Goal: Task Accomplishment & Management: Use online tool/utility

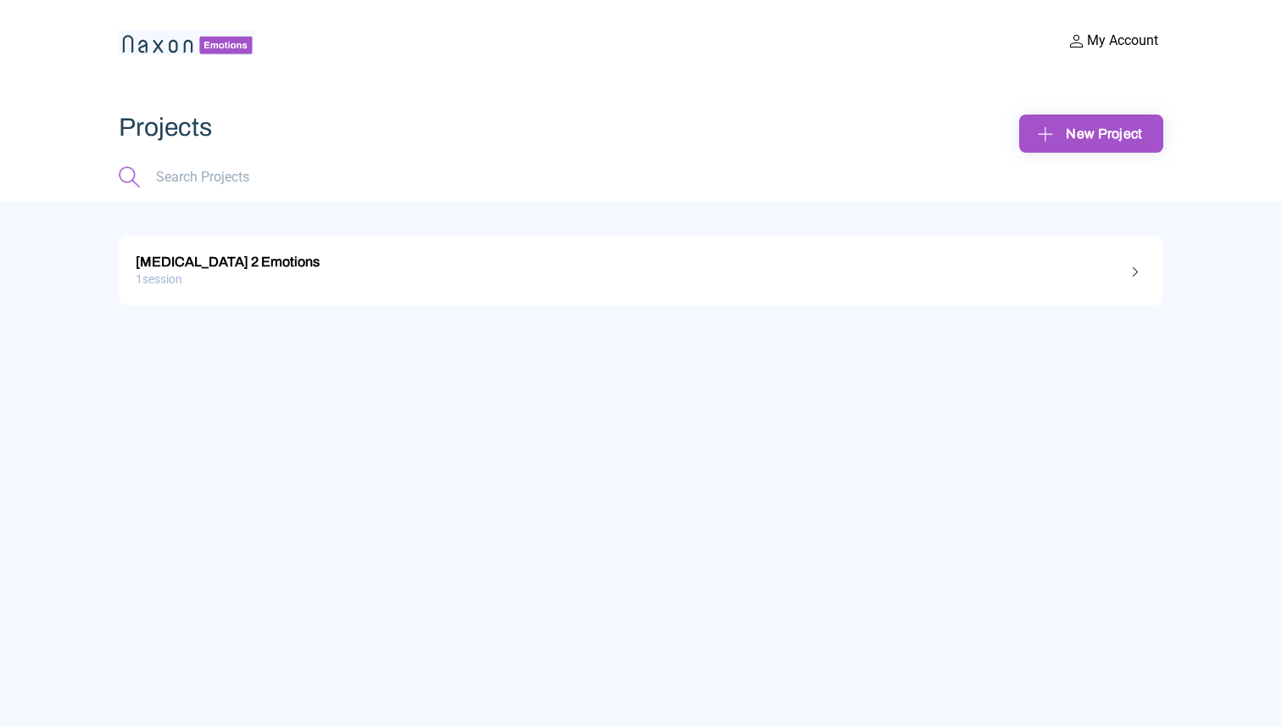
click at [702, 267] on div "1 session" at bounding box center [641, 279] width 1011 height 26
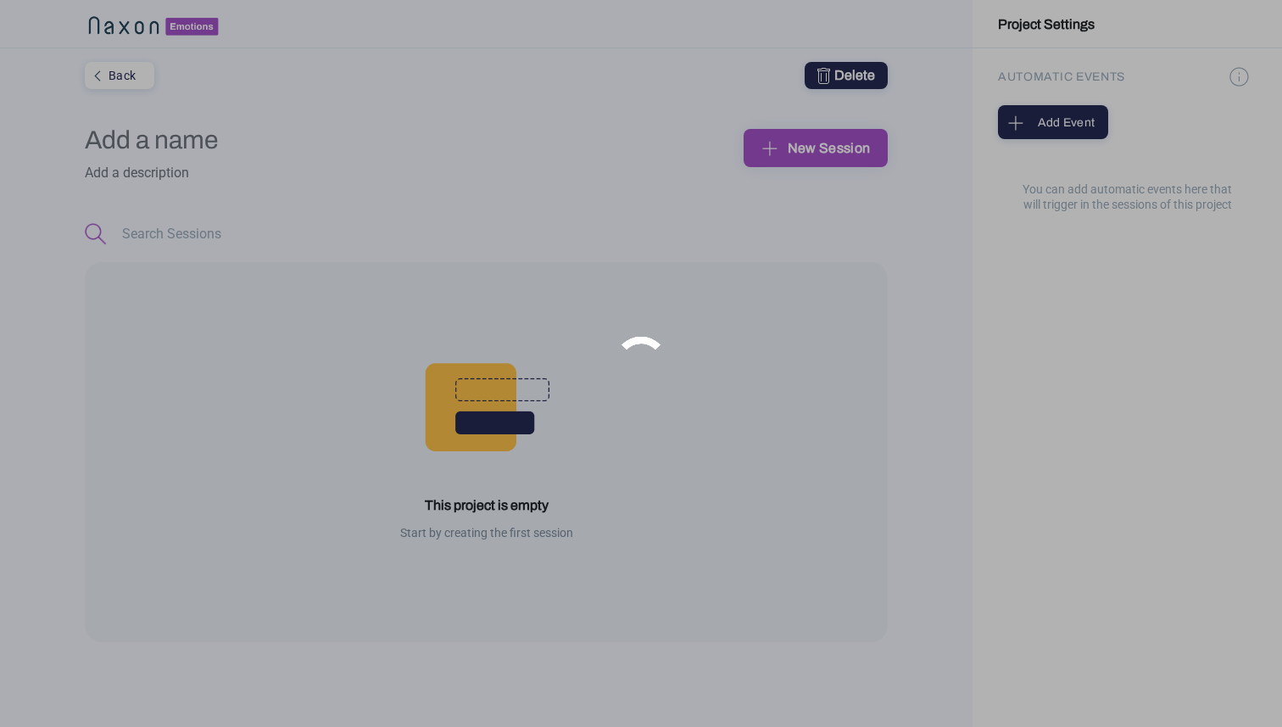
type input "Muse 2 Emotions"
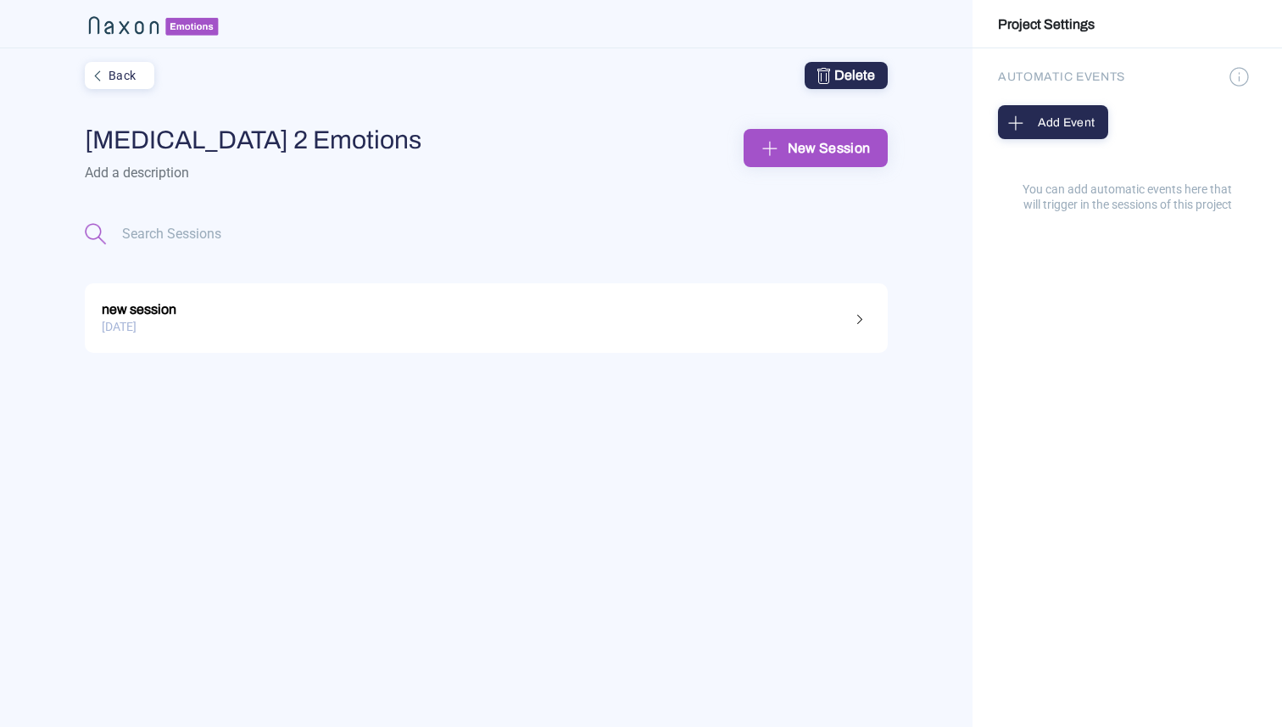
click at [447, 315] on div "15.09.2025" at bounding box center [486, 327] width 769 height 26
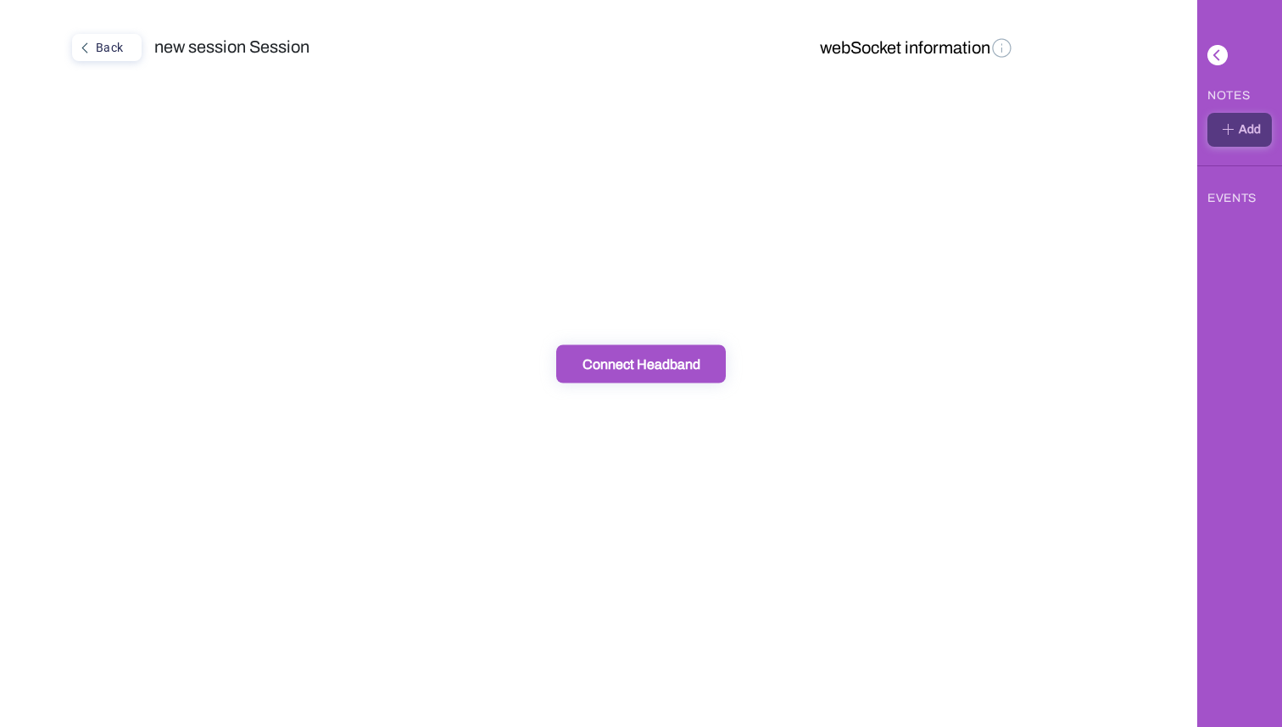
click at [621, 361] on div "Connect Headband" at bounding box center [640, 363] width 159 height 18
click at [677, 362] on div "Connect Headband" at bounding box center [640, 363] width 159 height 18
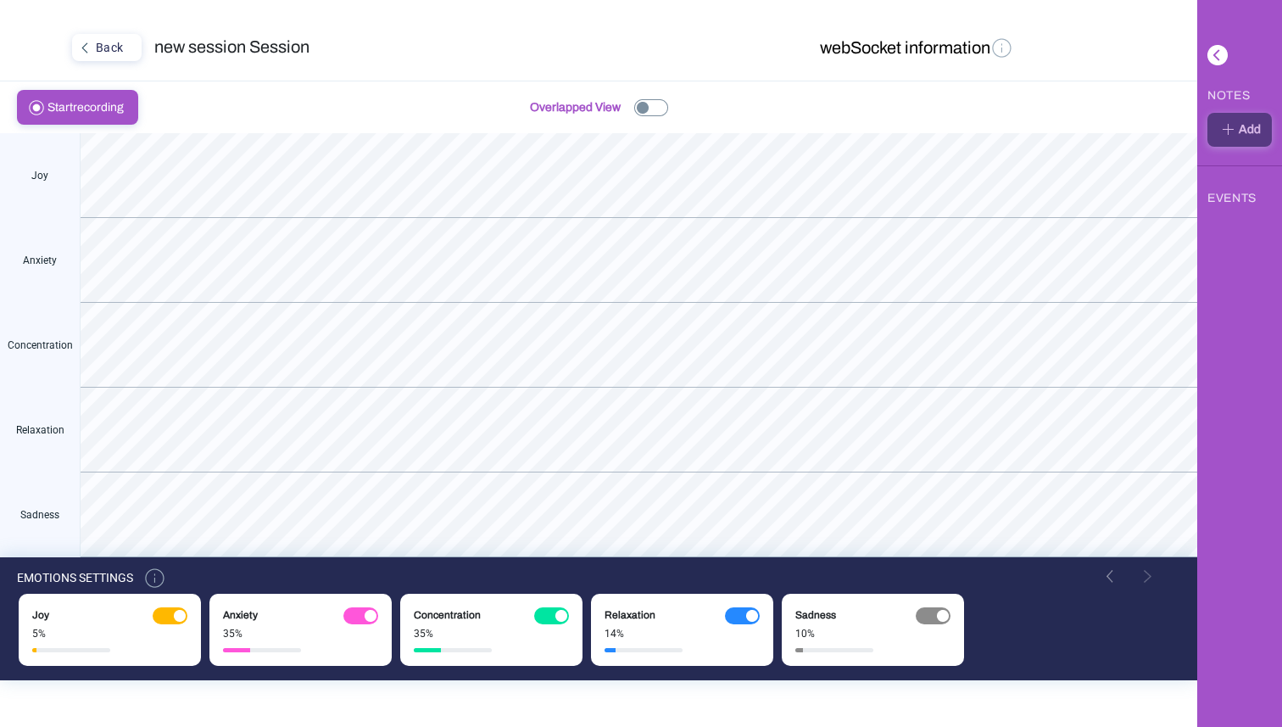
click at [362, 612] on div at bounding box center [360, 615] width 35 height 17
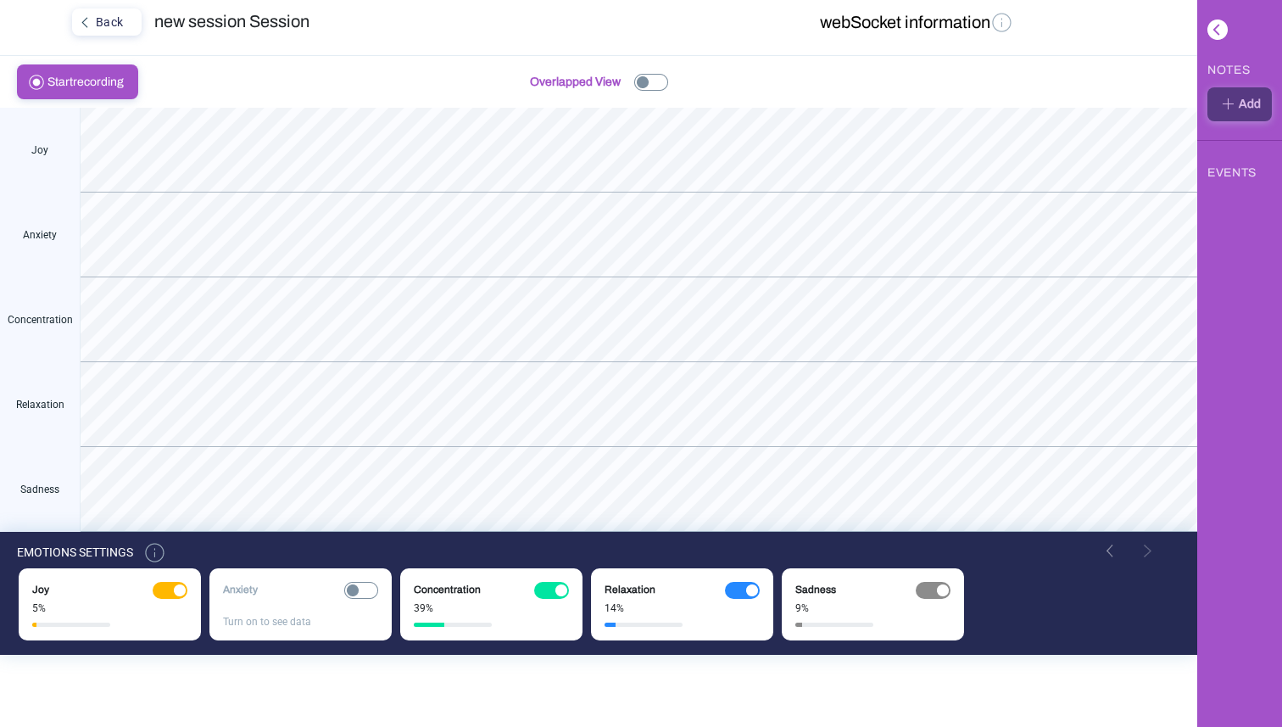
scroll to position [22, 0]
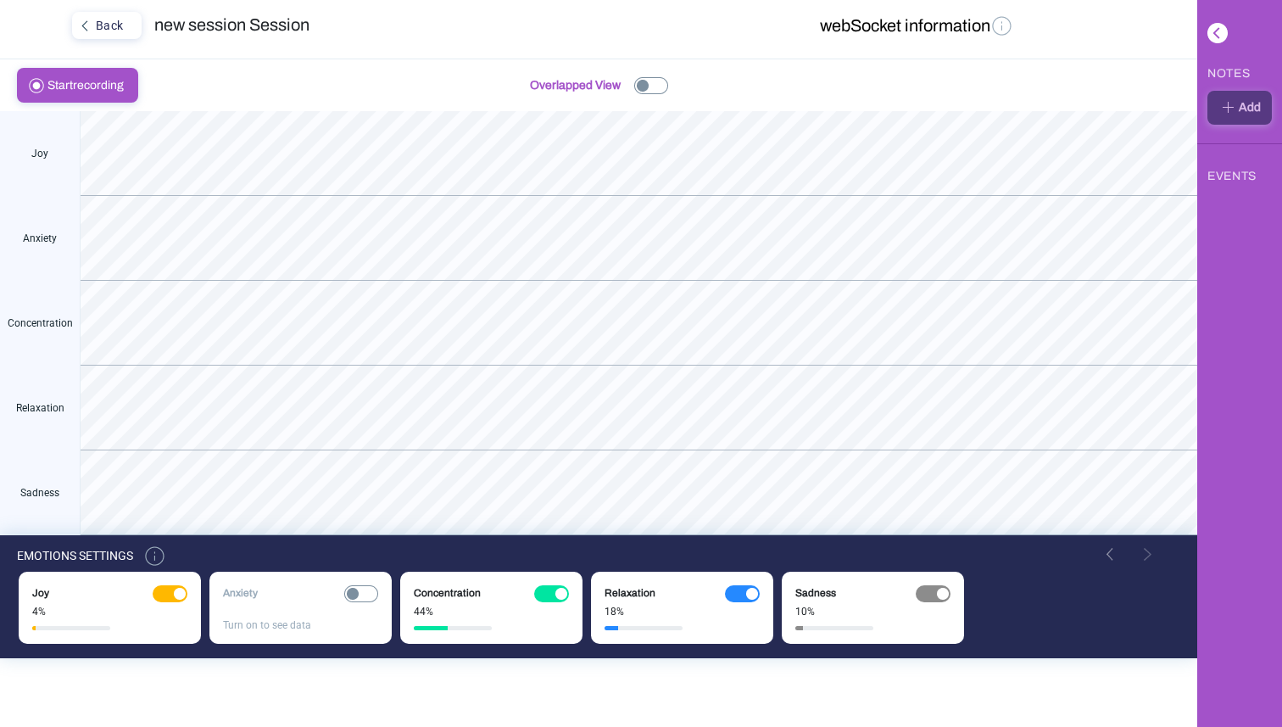
click at [655, 81] on img at bounding box center [651, 85] width 34 height 17
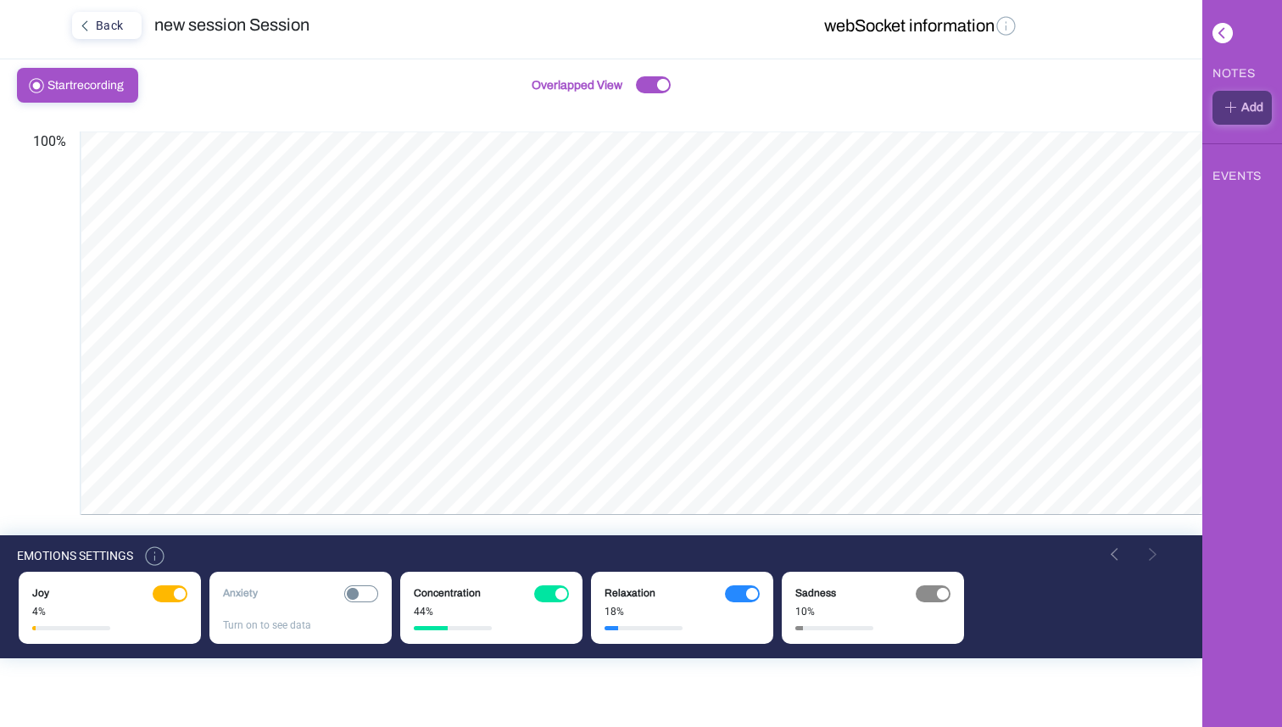
click at [657, 81] on img at bounding box center [663, 85] width 12 height 12
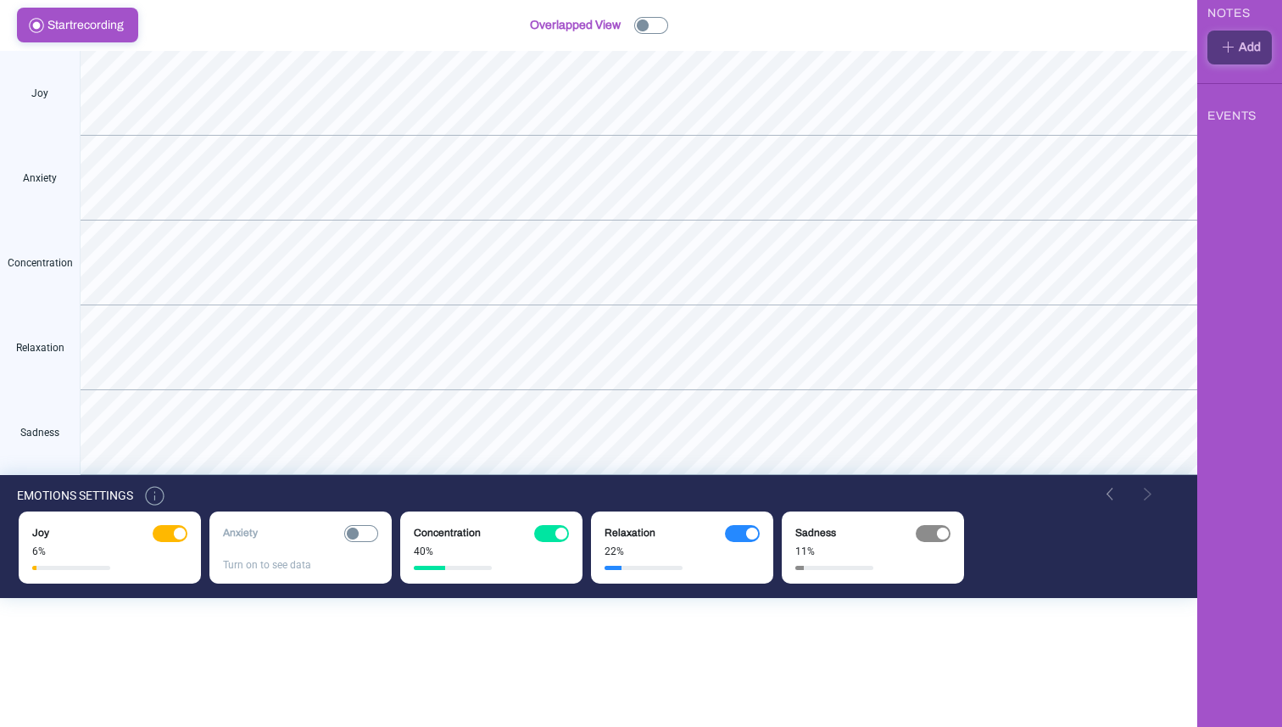
scroll to position [90, 0]
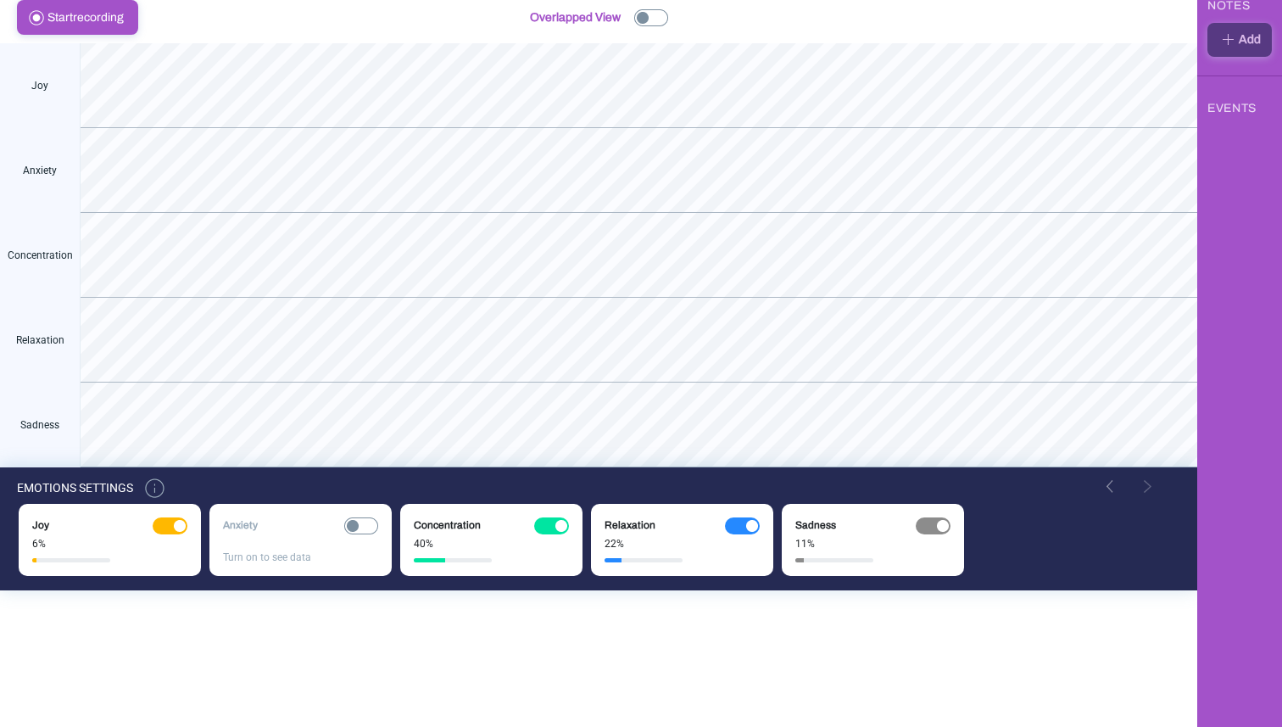
click at [1113, 485] on button at bounding box center [1109, 486] width 17 height 20
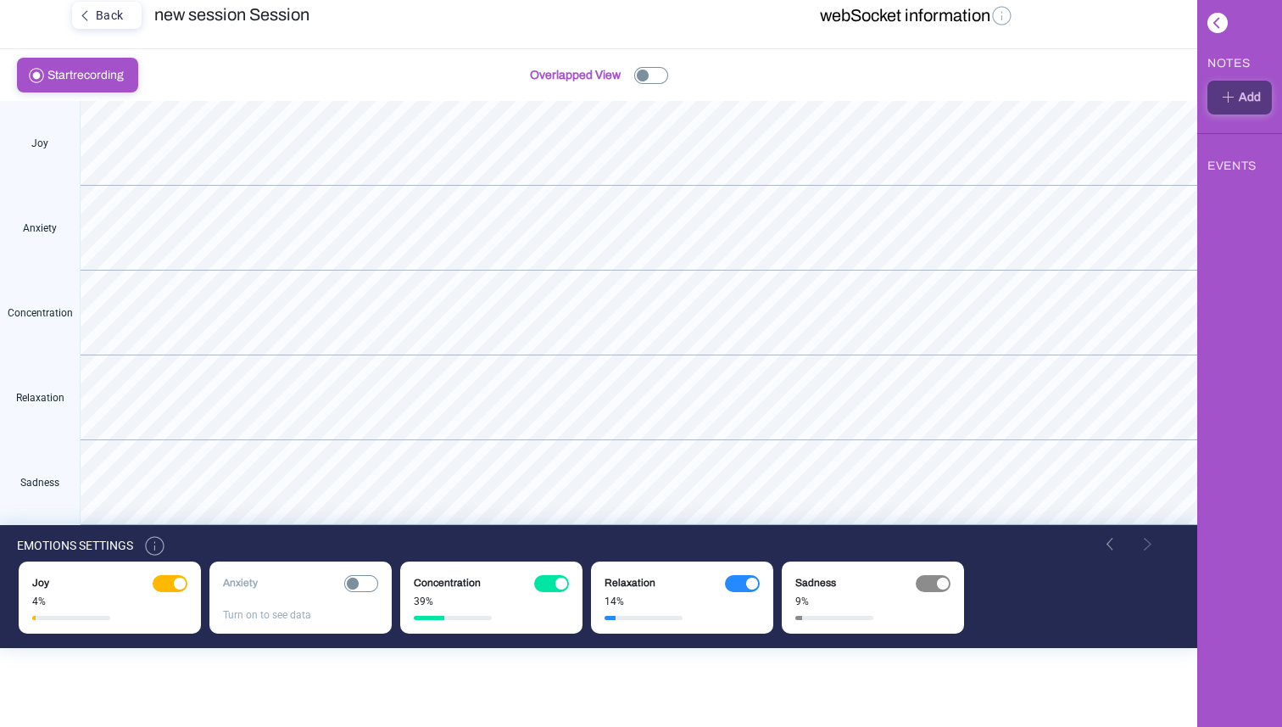
scroll to position [0, 0]
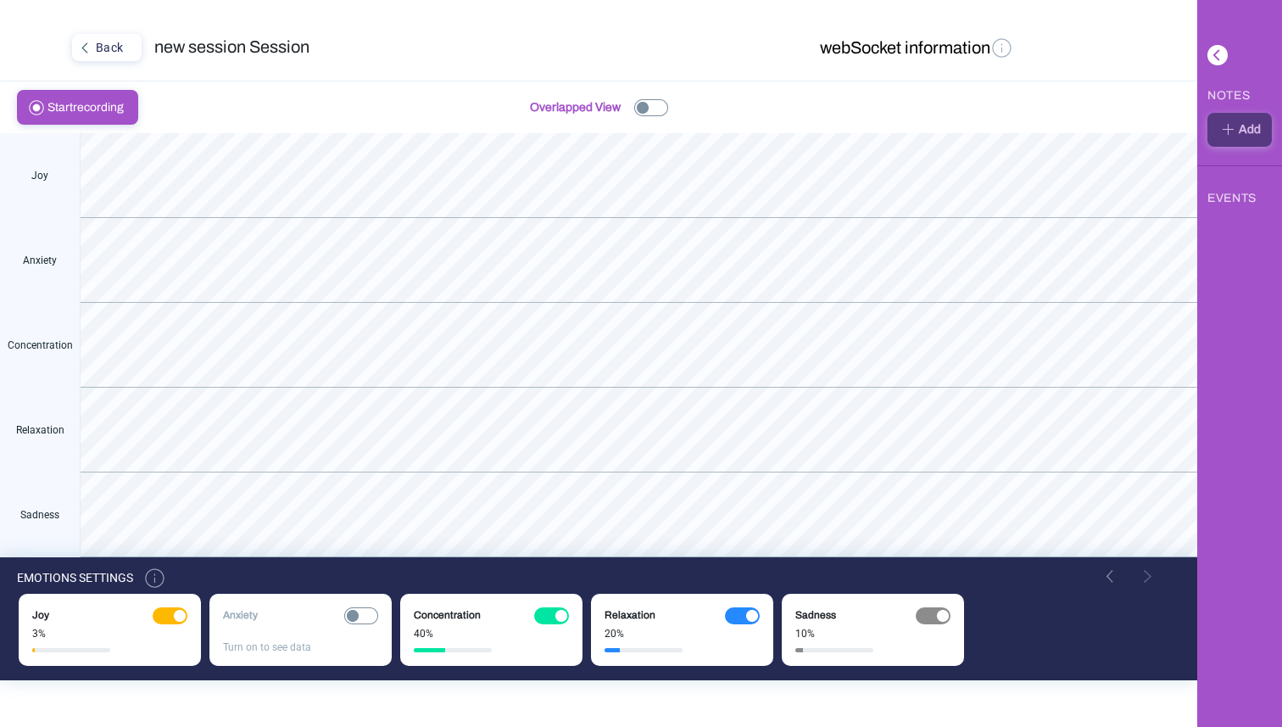
click at [358, 620] on img at bounding box center [361, 615] width 34 height 17
click at [1009, 660] on div "Joy 3% Anxiety 23% Concentration 43% Relaxation 22% Sadness 9%" at bounding box center [607, 636] width 1180 height 88
click at [1111, 581] on img at bounding box center [1110, 576] width 7 height 13
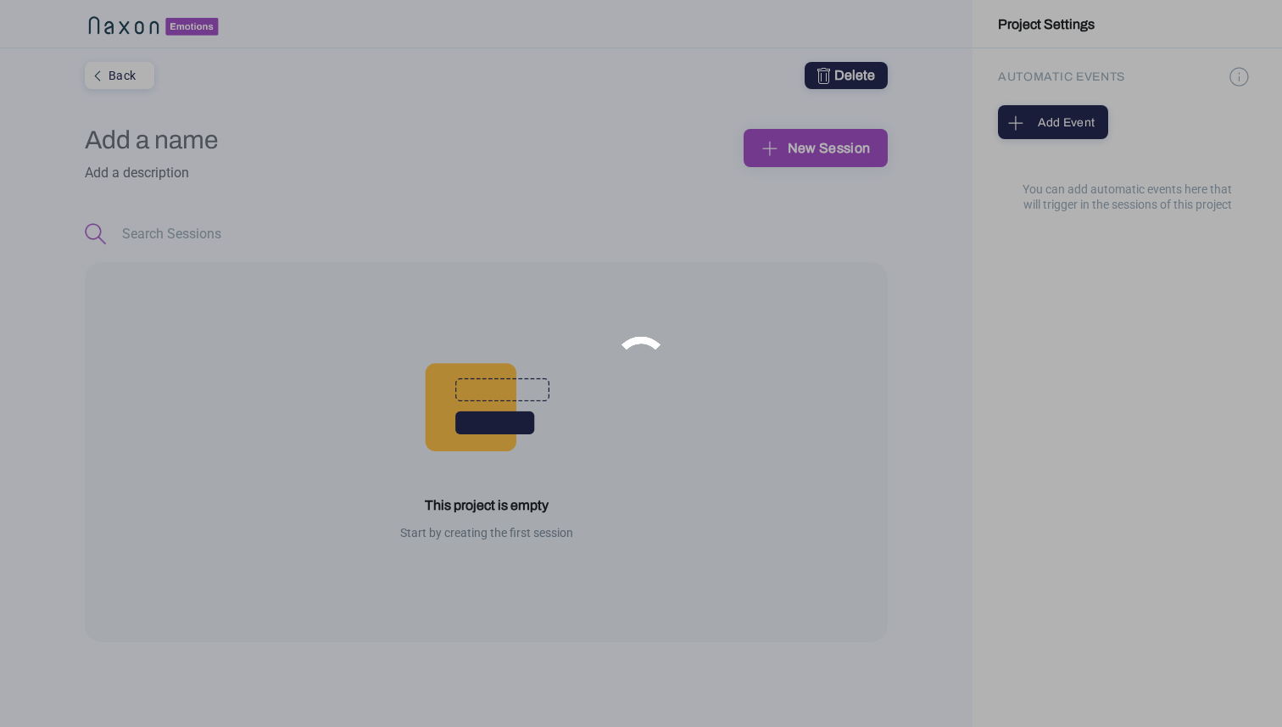
type input "Muse 2 Emotions"
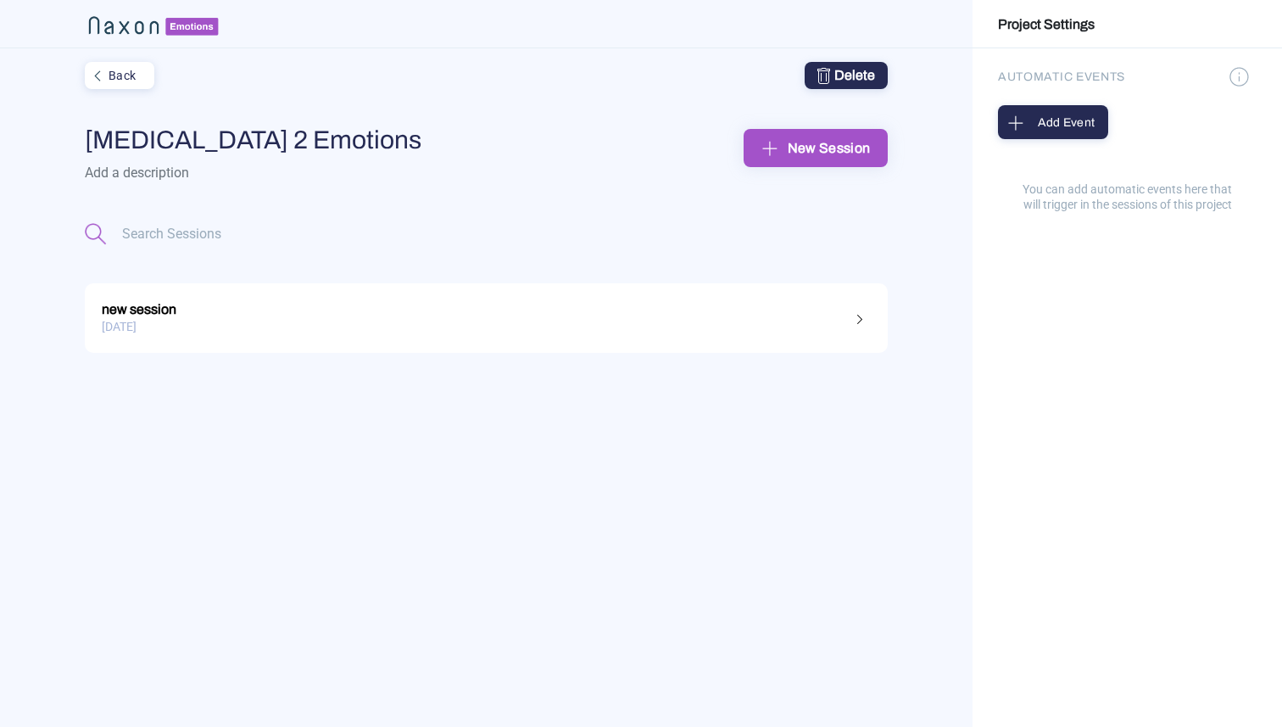
click at [128, 71] on div "Back" at bounding box center [117, 75] width 63 height 22
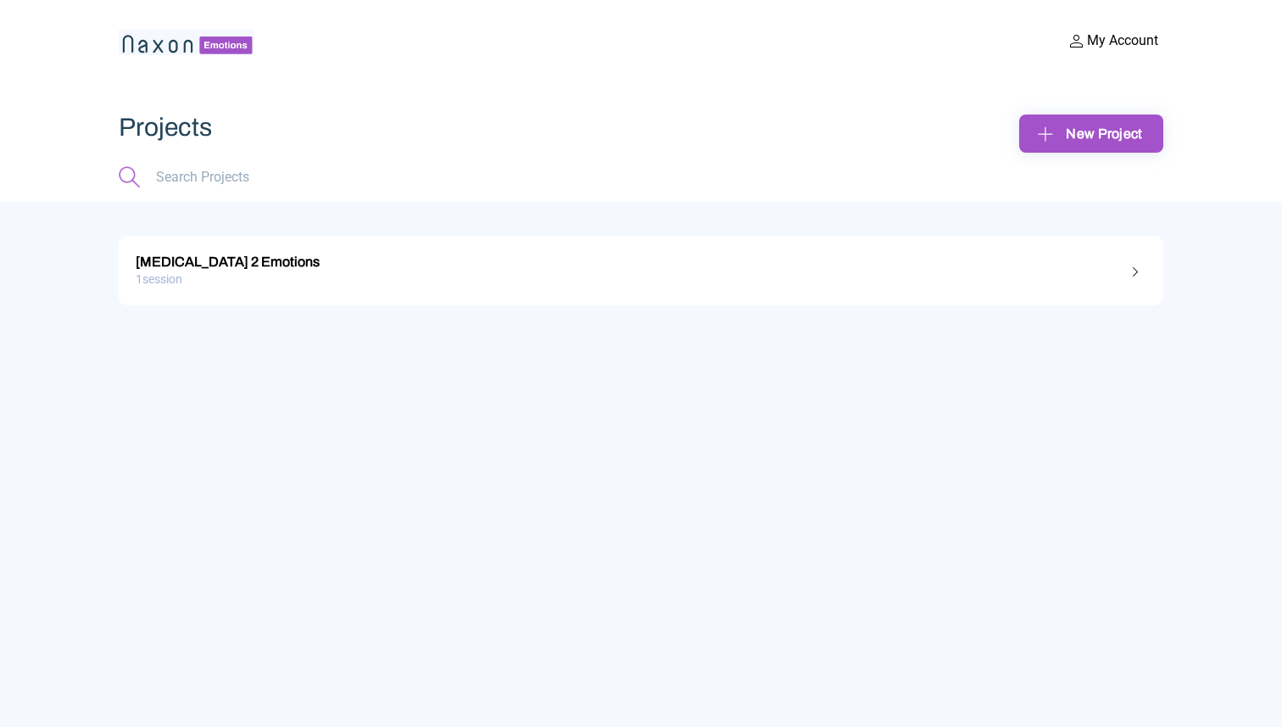
click at [555, 273] on div "1 session" at bounding box center [641, 279] width 1011 height 26
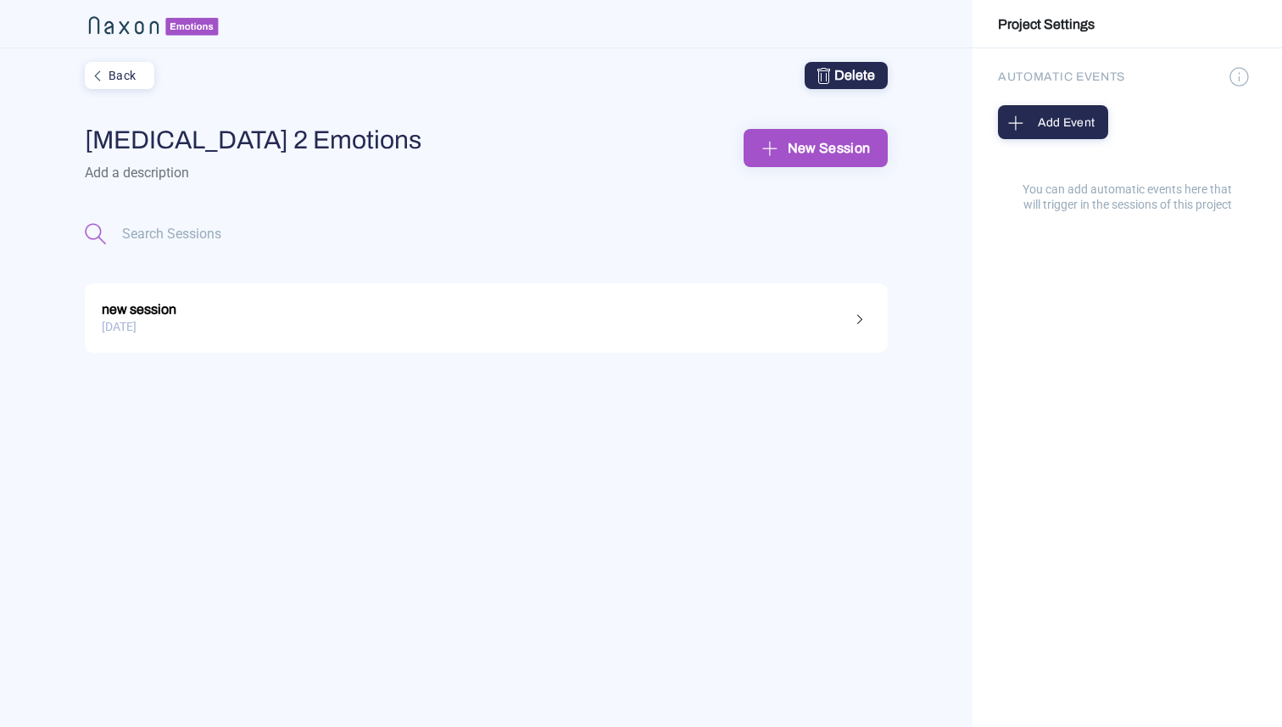
click at [488, 311] on div "new session" at bounding box center [486, 307] width 769 height 22
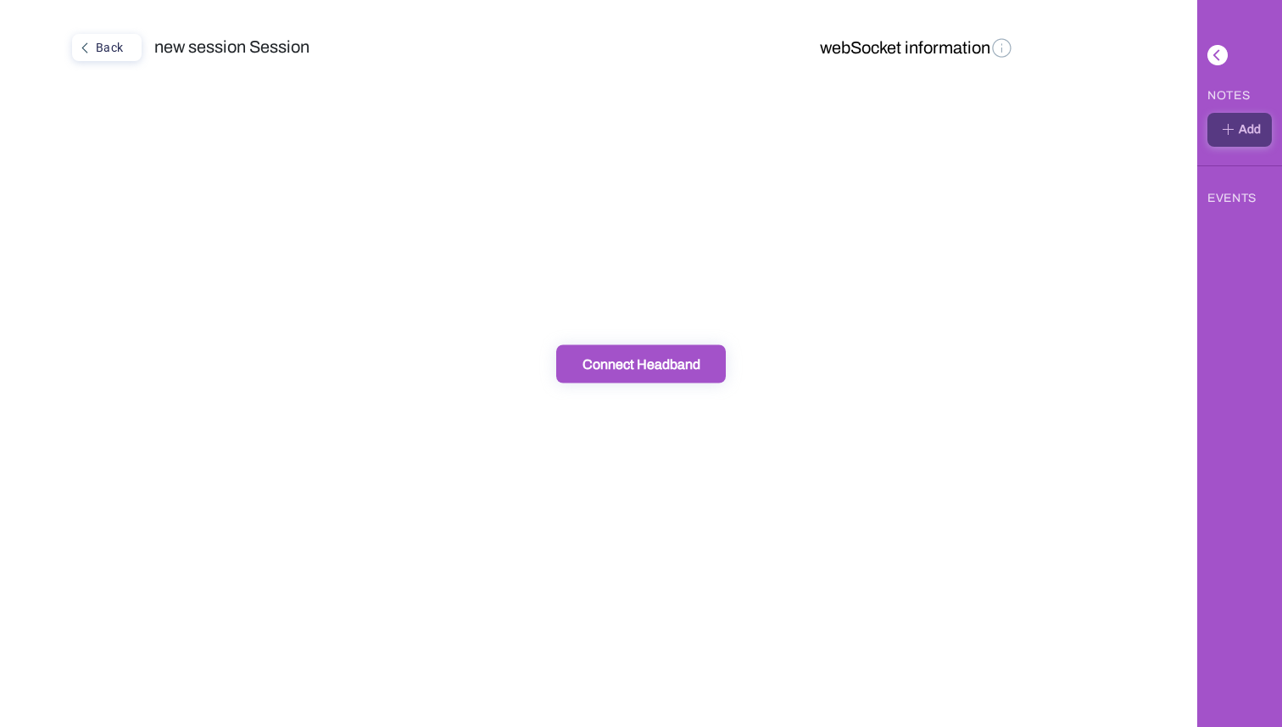
click at [126, 43] on div "Back" at bounding box center [105, 47] width 63 height 22
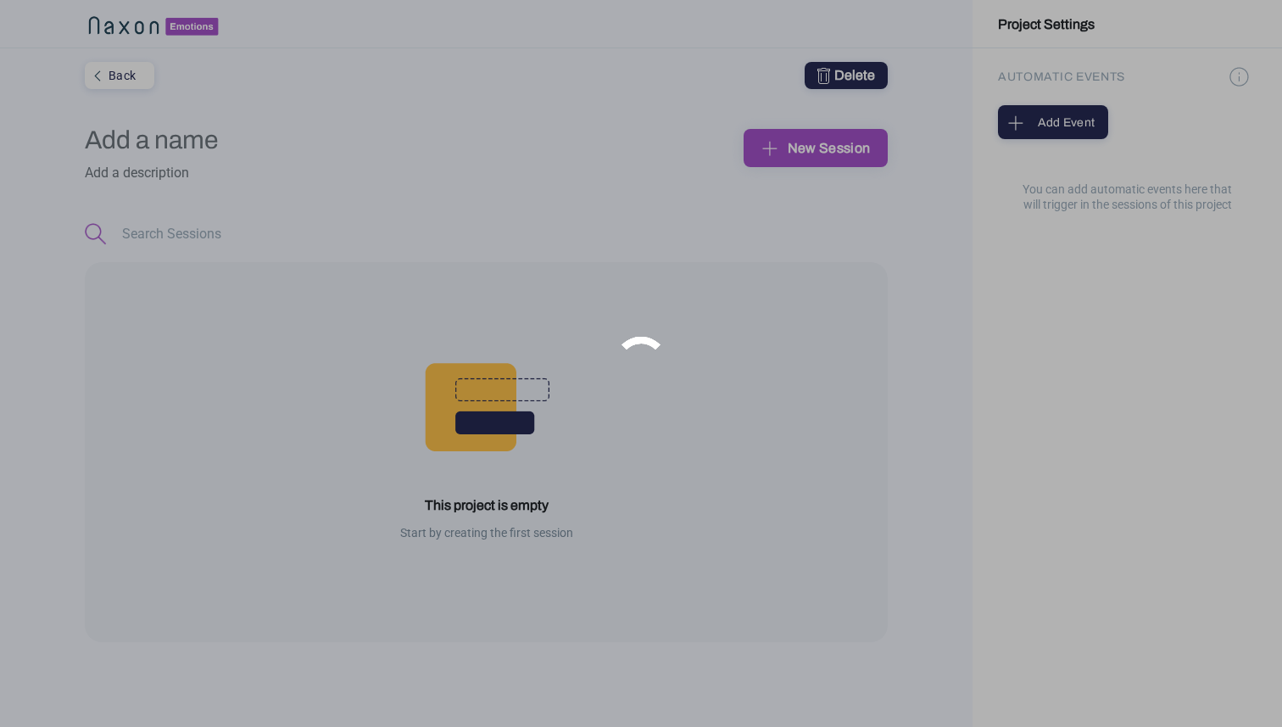
type input "Muse 2 Emotions"
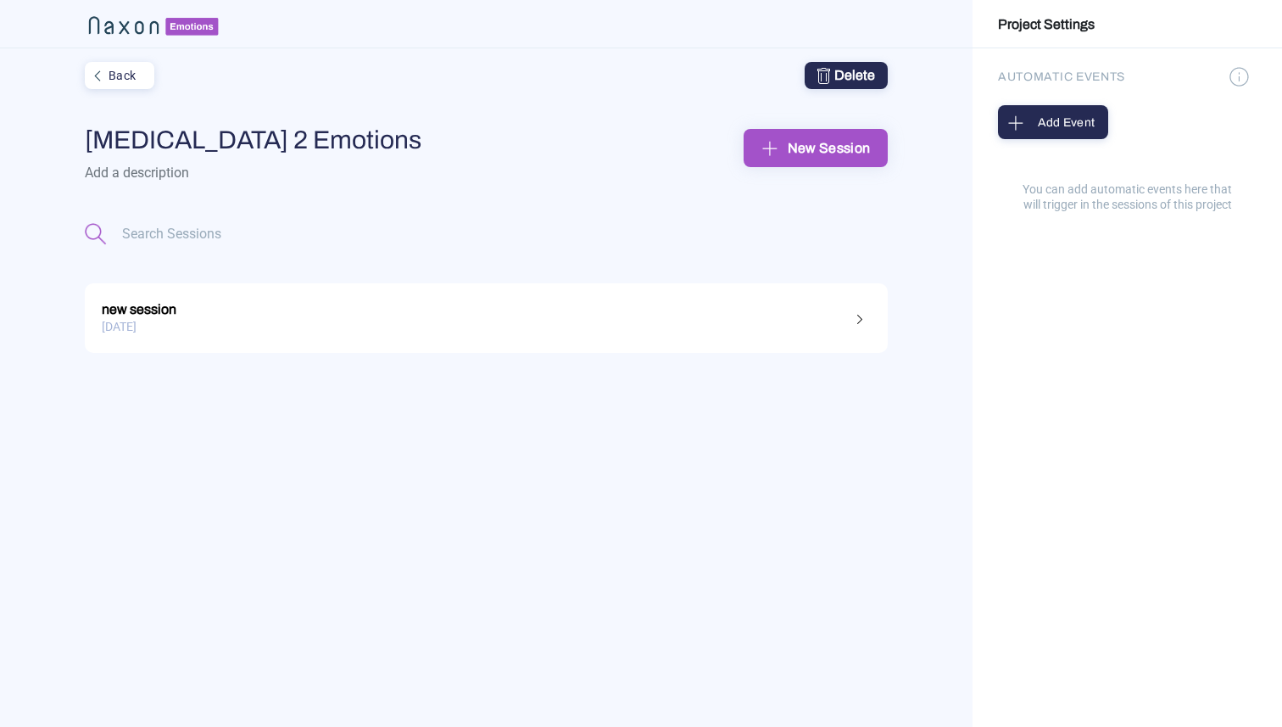
click at [389, 332] on div "15.09.2025" at bounding box center [486, 327] width 769 height 26
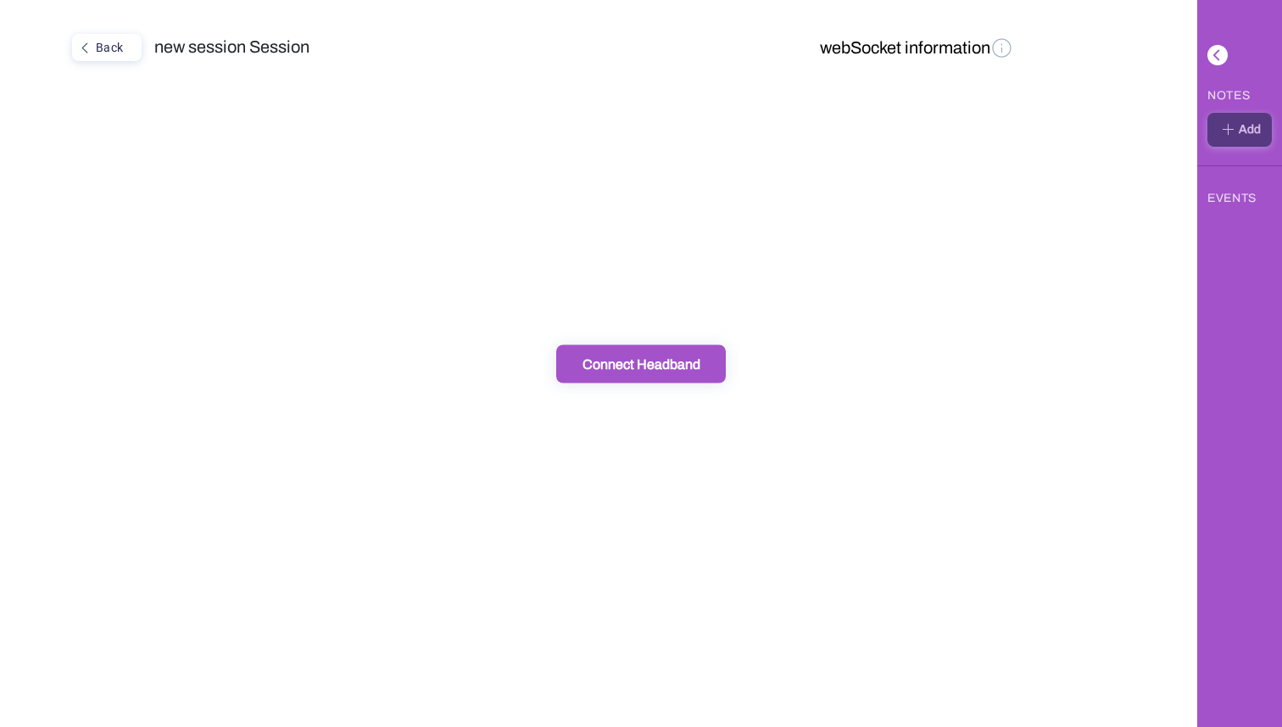
click at [671, 365] on div "Connect Headband" at bounding box center [640, 363] width 159 height 18
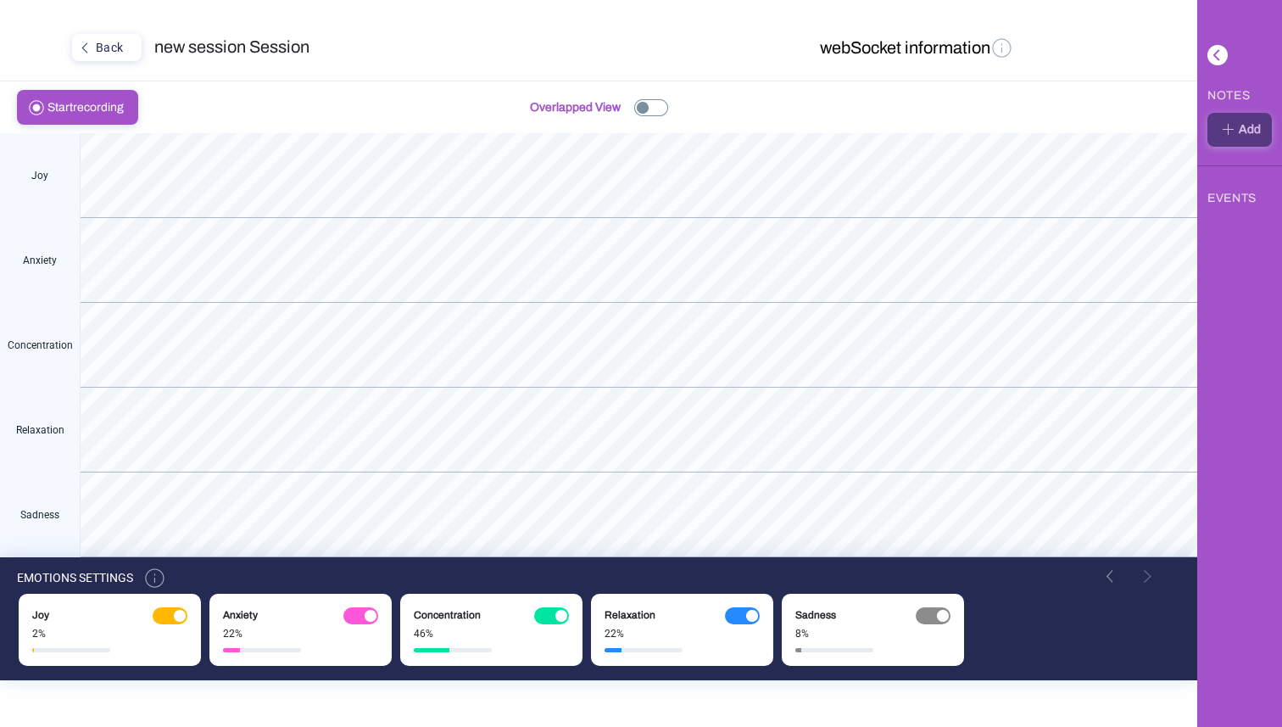
click at [943, 51] on button "webSocket information" at bounding box center [917, 49] width 204 height 30
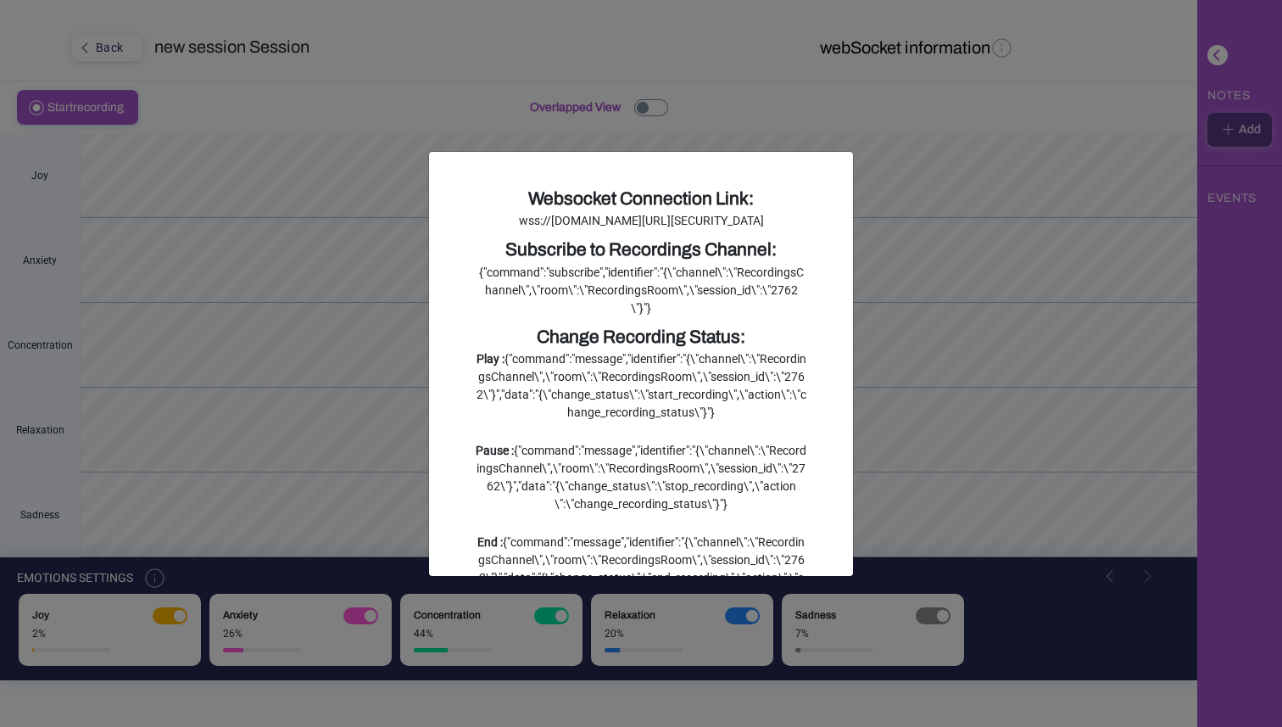
drag, startPoint x: 480, startPoint y: 220, endPoint x: 725, endPoint y: 270, distance: 250.1
click at [725, 230] on div "wss://naxonlabs.com/api/v1/action_cable?token=eyJhbGciOiJIUzI1NiJ9.eyJ1c2VyX2lk…" at bounding box center [641, 221] width 331 height 18
copy div "wss://naxonlabs.com/api/v1/action_cable?token=eyJhbGciOiJIUzI1NiJ9.eyJ1c2VyX2lk…"
click at [721, 230] on div "wss://naxonlabs.com/api/v1/action_cable?token=eyJhbGciOiJIUzI1NiJ9.eyJ1c2VyX2lk…" at bounding box center [641, 221] width 331 height 18
drag, startPoint x: 635, startPoint y: 276, endPoint x: 462, endPoint y: 218, distance: 182.6
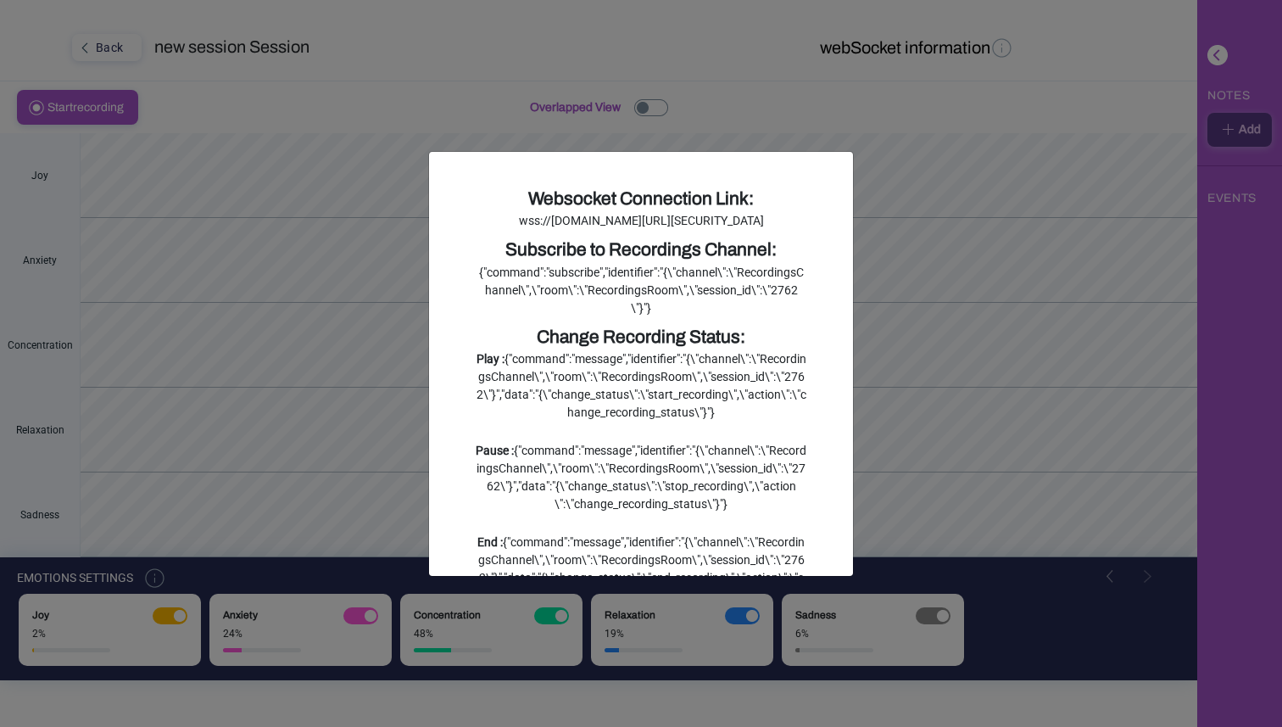
click at [462, 218] on div "Websocket Connection Link: wss://naxonlabs.com/api/v1/action_cable?token=eyJhbG…" at bounding box center [641, 364] width 424 height 424
copy div "wss://naxonlabs.com/api/v1/action_cable?token=eyJhbGciOiJIUzI1NiJ9.eyJ1c2VyX2lk…"
click at [635, 283] on div "Websocket Connection Link: wss://naxonlabs.com/api/v1/action_cable?token=eyJhbG…" at bounding box center [641, 431] width 356 height 490
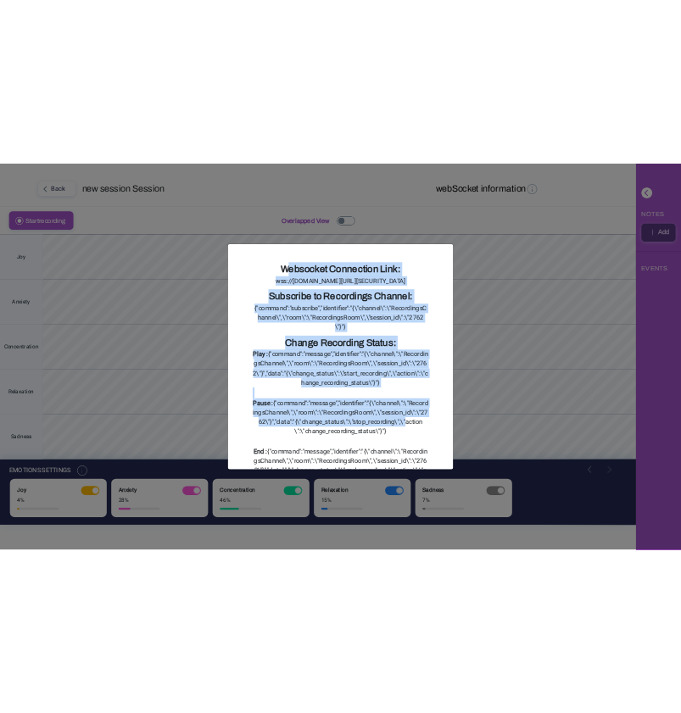
scroll to position [187, 0]
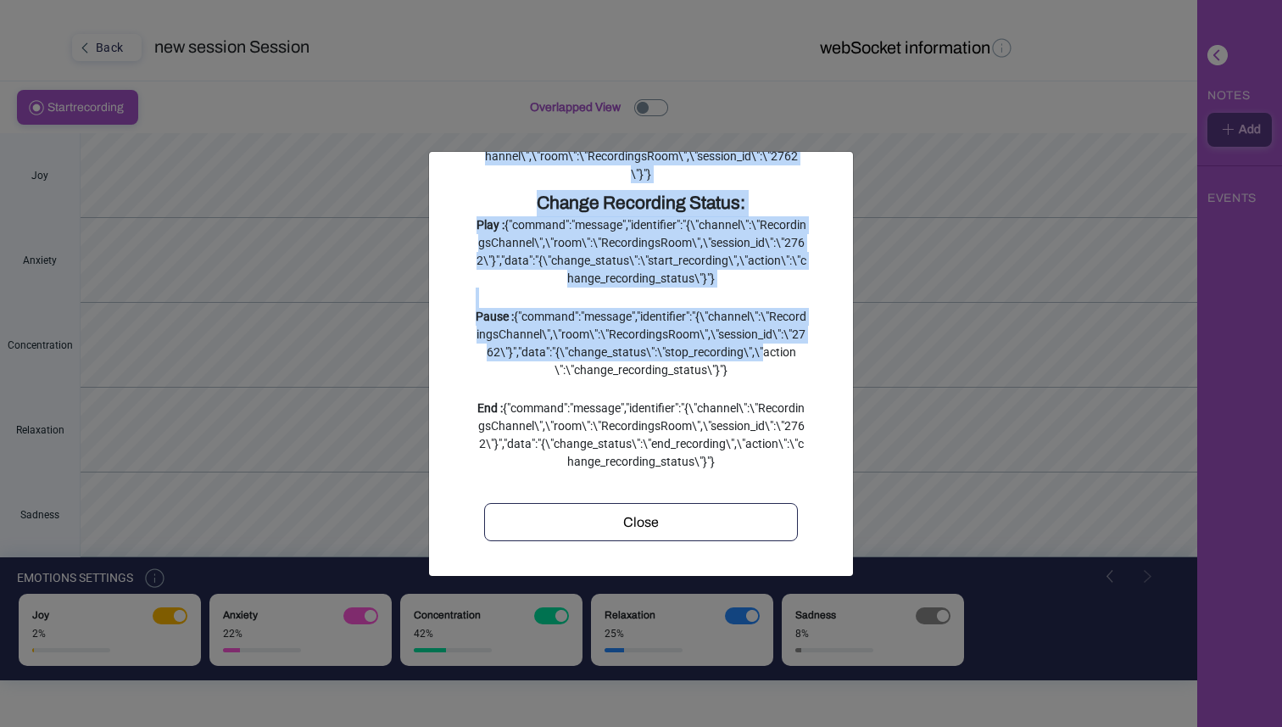
drag, startPoint x: 533, startPoint y: 194, endPoint x: 767, endPoint y: 470, distance: 361.5
click at [767, 470] on div "Websocket Connection Link: wss://naxonlabs.com/api/v1/action_cable?token=eyJhbG…" at bounding box center [641, 297] width 356 height 490
copy div "Websocket Connection Link: wss://naxonlabs.com/api/v1/action_cable?token=eyJhbG…"
click at [705, 507] on button "Close" at bounding box center [641, 522] width 314 height 38
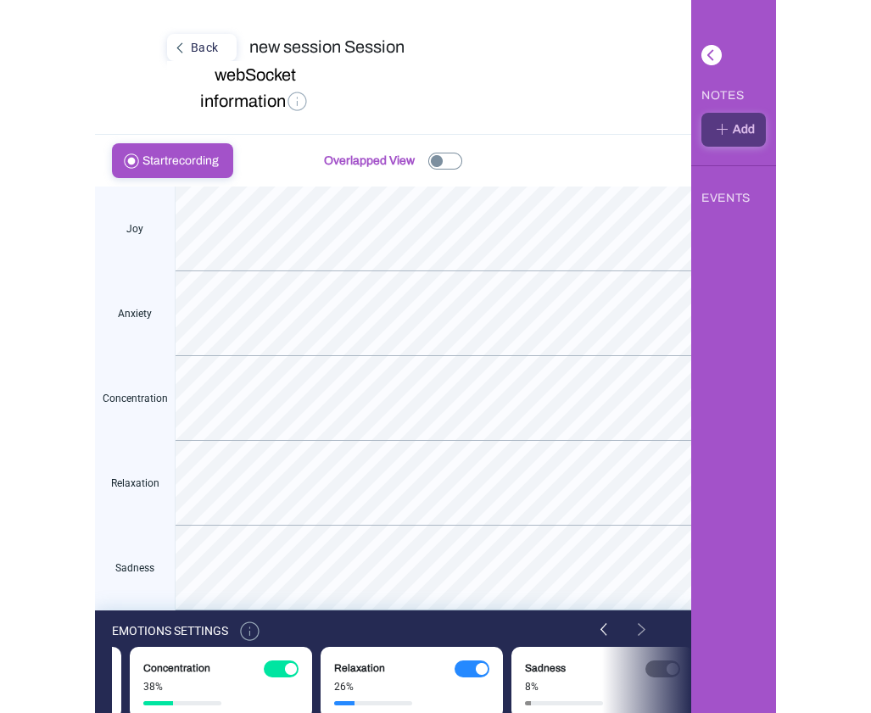
scroll to position [0, 187]
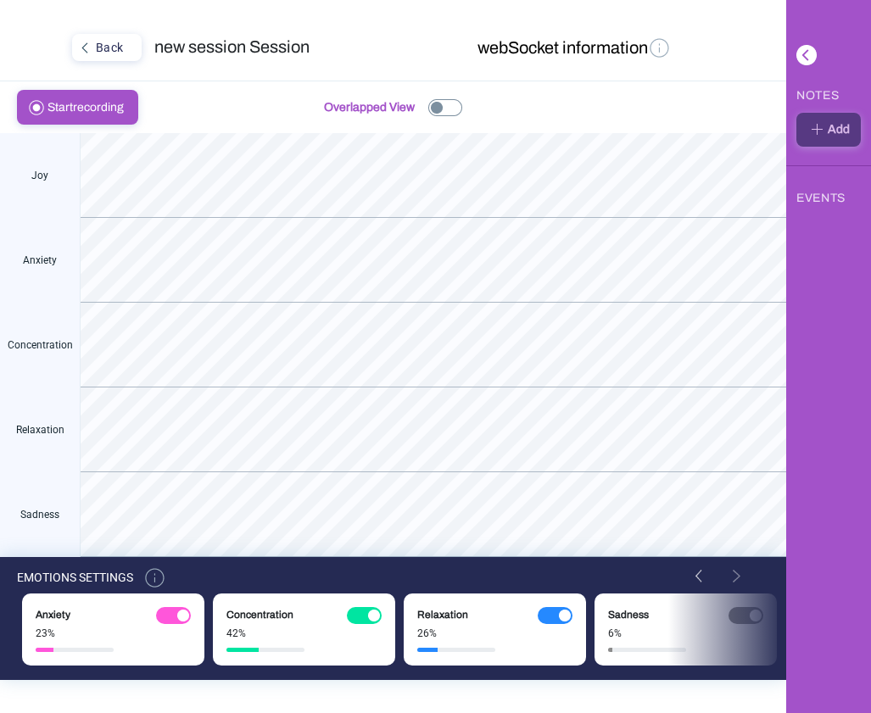
click at [664, 49] on img at bounding box center [660, 48] width 24 height 24
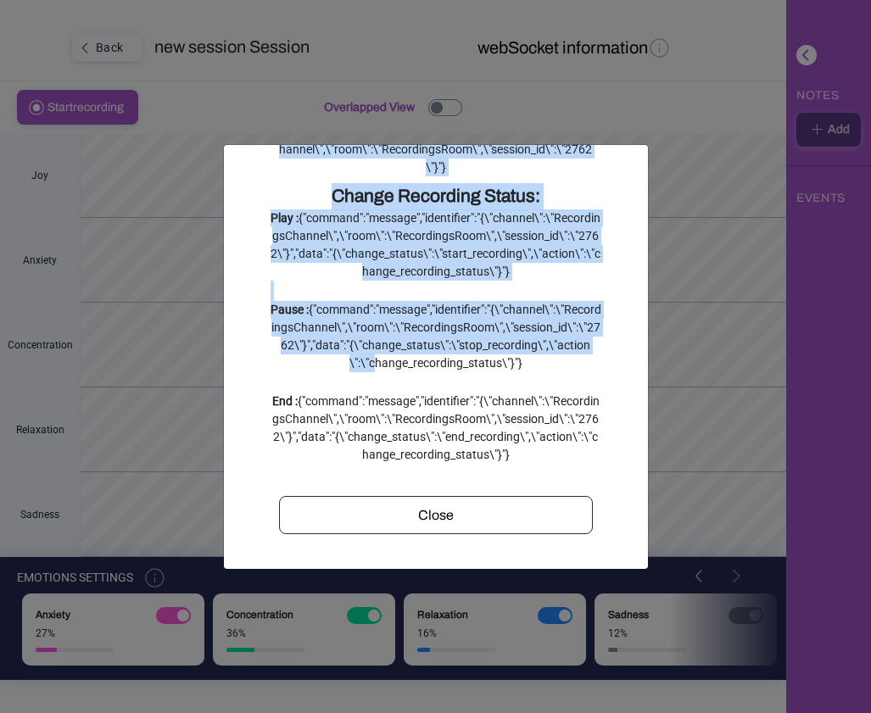
scroll to position [187, 0]
drag, startPoint x: 322, startPoint y: 190, endPoint x: 577, endPoint y: 462, distance: 372.5
click at [577, 462] on div "Websocket Connection Link: wss://naxonlabs.com/api/v1/action_cable?token=eyJhbG…" at bounding box center [436, 290] width 356 height 490
copy div "Websocket Connection Link: wss://naxonlabs.com/api/v1/action_cable?token=eyJhbG…"
click at [528, 196] on div "Change Recording Status:" at bounding box center [435, 196] width 331 height 27
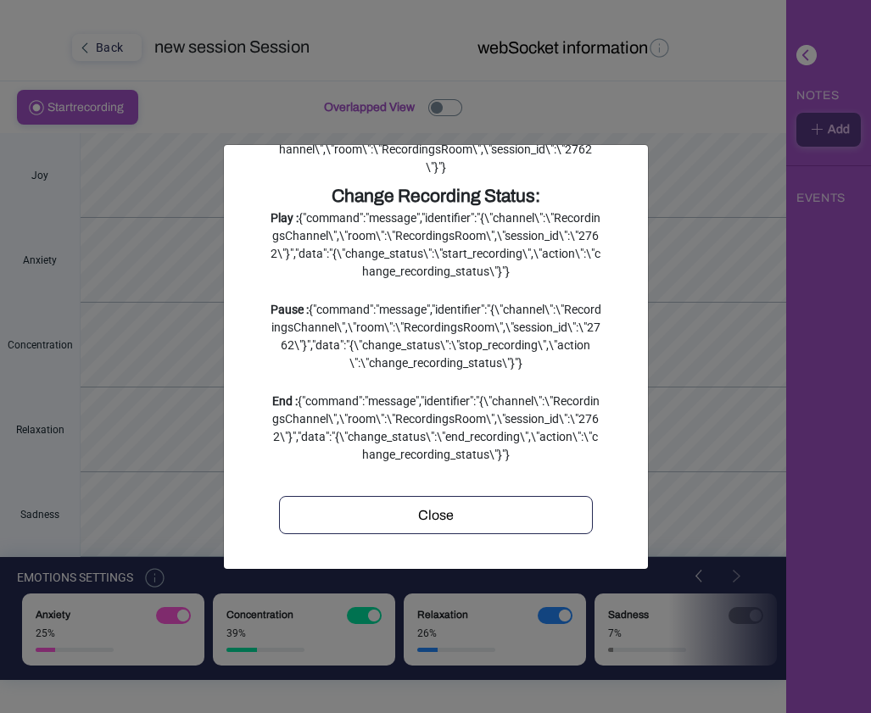
scroll to position [0, 0]
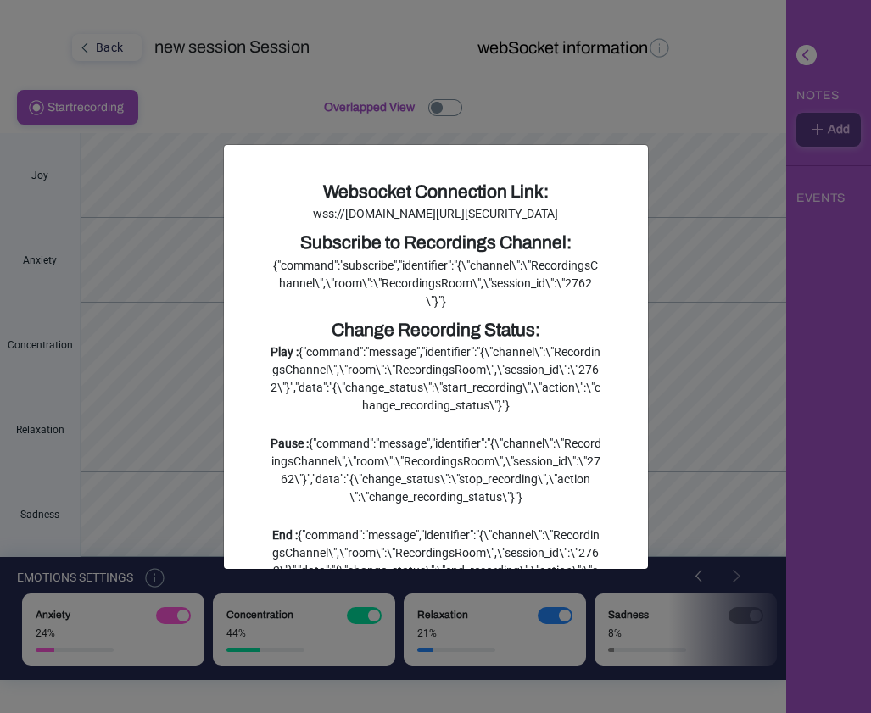
drag, startPoint x: 326, startPoint y: 187, endPoint x: 537, endPoint y: 271, distance: 227.2
click at [537, 224] on div "Websocket Connection Link: wss://naxonlabs.com/api/v1/action_cable?token=eyJhbG…" at bounding box center [435, 201] width 331 height 45
copy div "Websocket Connection Link: wss://naxonlabs.com/api/v1/action_cable?token=eyJhbG…"
click at [537, 223] on div "wss://naxonlabs.com/api/v1/action_cable?token=eyJhbGciOiJIUzI1NiJ9.eyJ1c2VyX2lk…" at bounding box center [435, 214] width 331 height 18
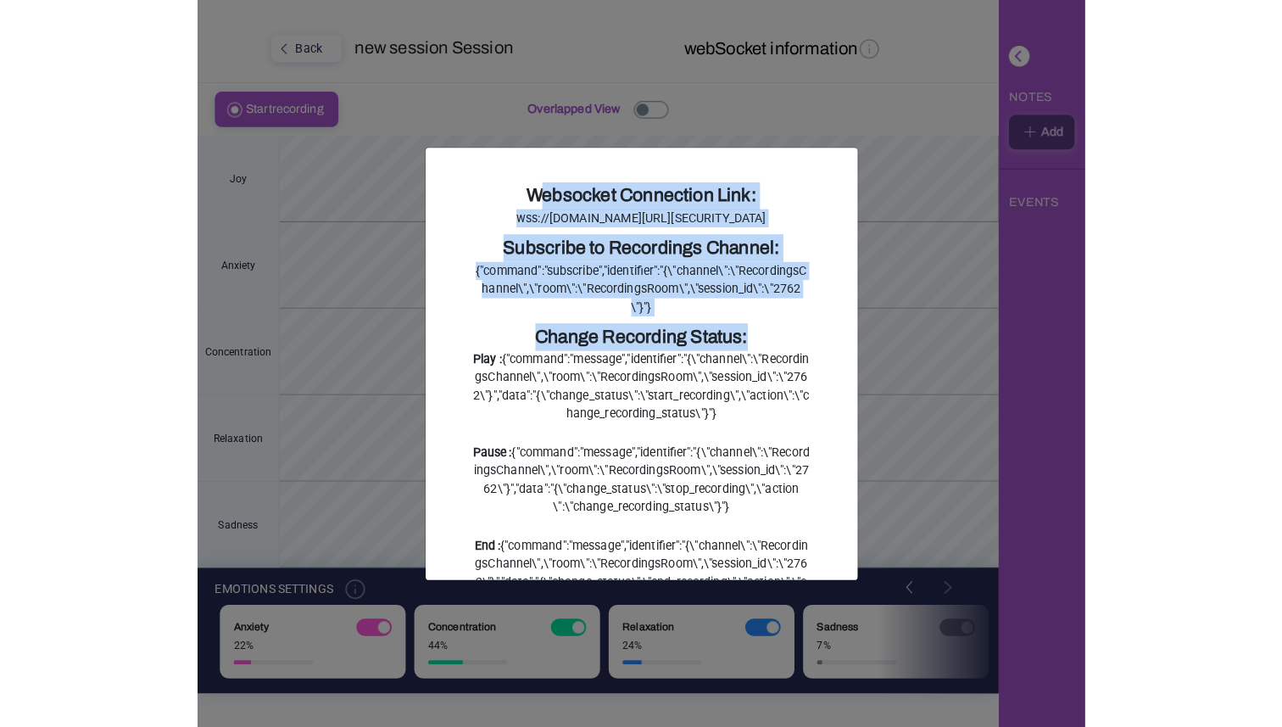
scroll to position [187, 0]
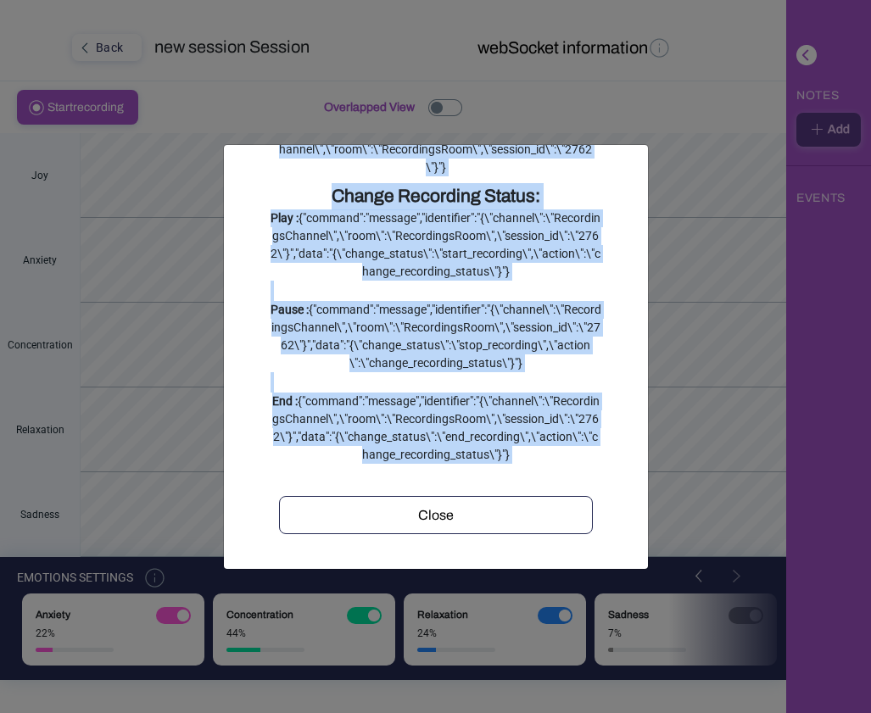
drag, startPoint x: 324, startPoint y: 187, endPoint x: 562, endPoint y: 467, distance: 368.2
click at [562, 467] on div "Websocket Connection Link: wss://naxonlabs.com/api/v1/action_cable?token=eyJhbG…" at bounding box center [436, 290] width 356 height 490
copy div "Websocket Connection Link: wss://naxonlabs.com/api/v1/action_cable?token=eyJhbG…"
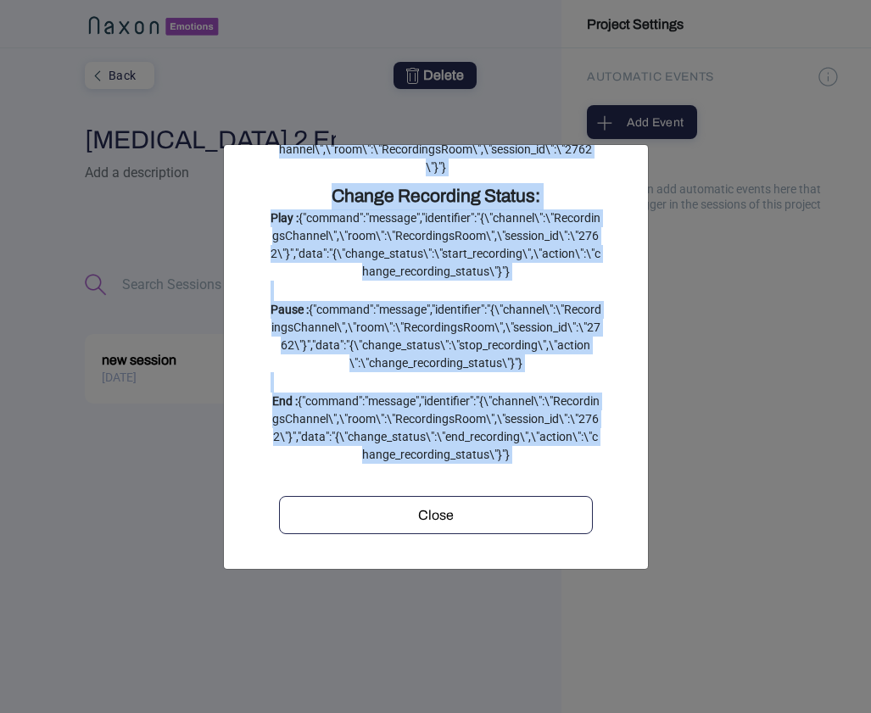
click at [511, 513] on div "Close" at bounding box center [436, 515] width 302 height 20
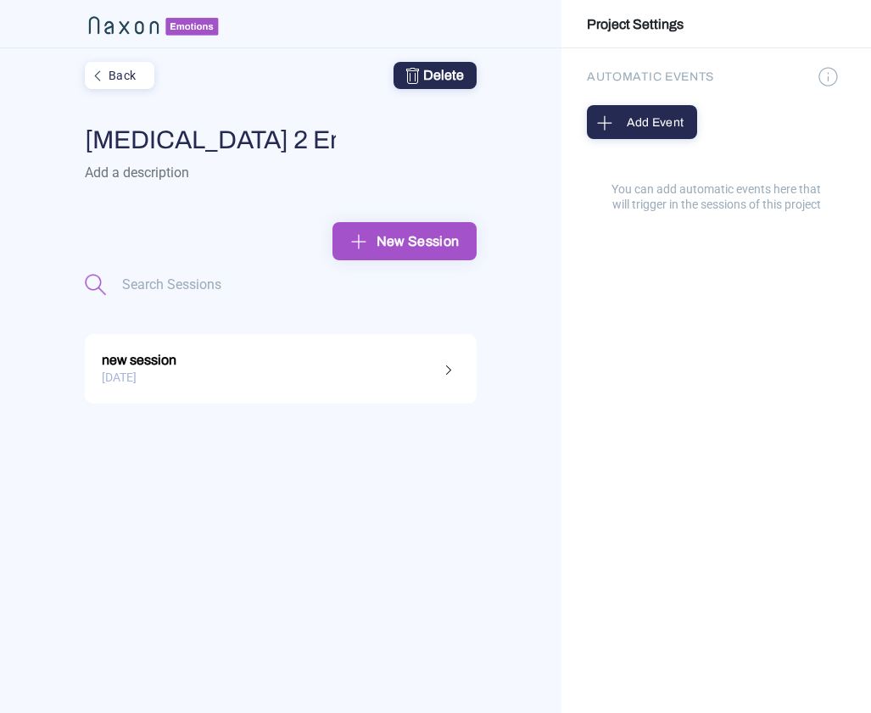
click at [362, 372] on div "15.09.2025" at bounding box center [281, 378] width 358 height 26
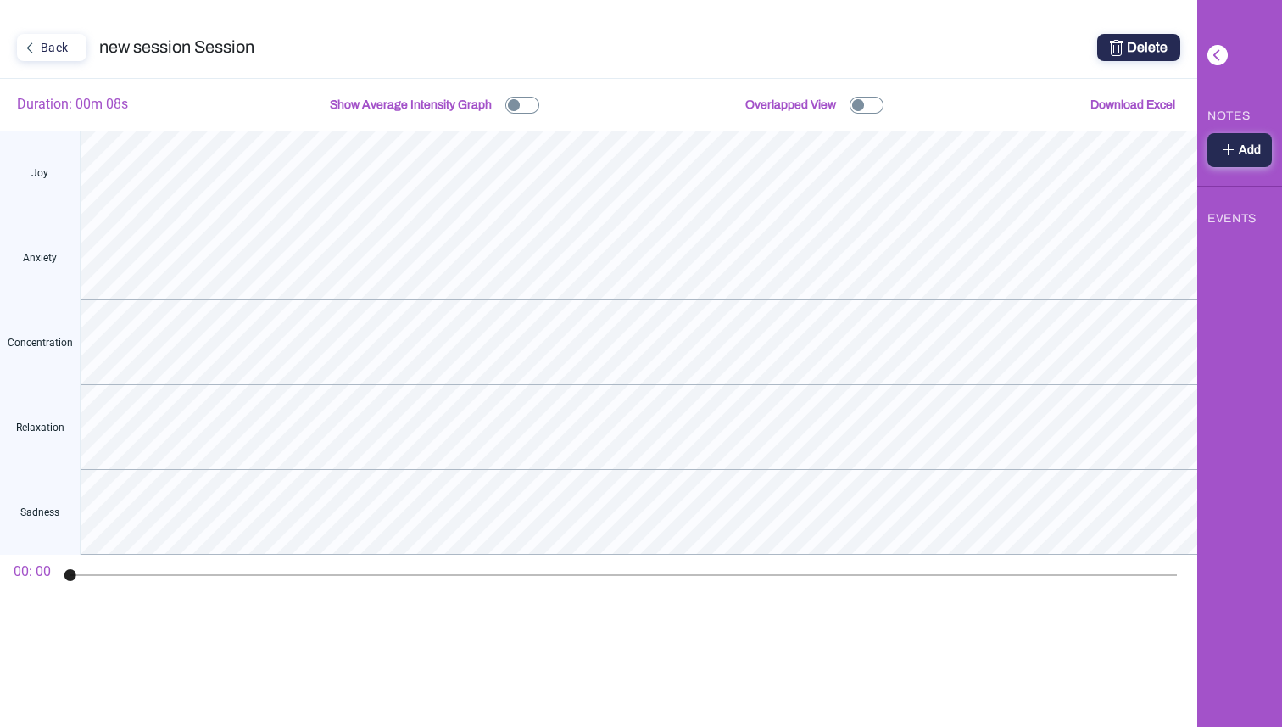
click at [387, 8] on div "Back new session Session Delete Duration: 00m 08s Show Average Intensity Graph …" at bounding box center [598, 363] width 1197 height 727
click at [76, 50] on div "Back" at bounding box center [50, 47] width 63 height 22
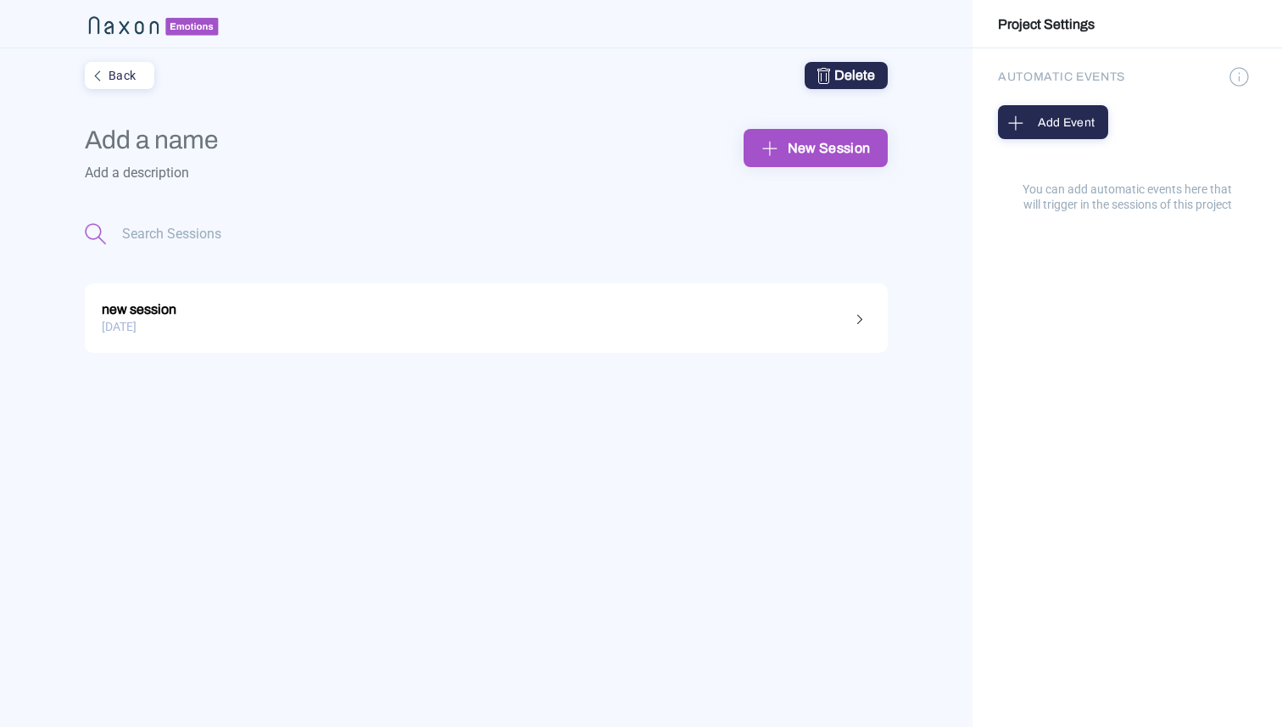
type input "Muse 2 Emotions"
click at [578, 320] on div "15.09.2025" at bounding box center [486, 327] width 769 height 26
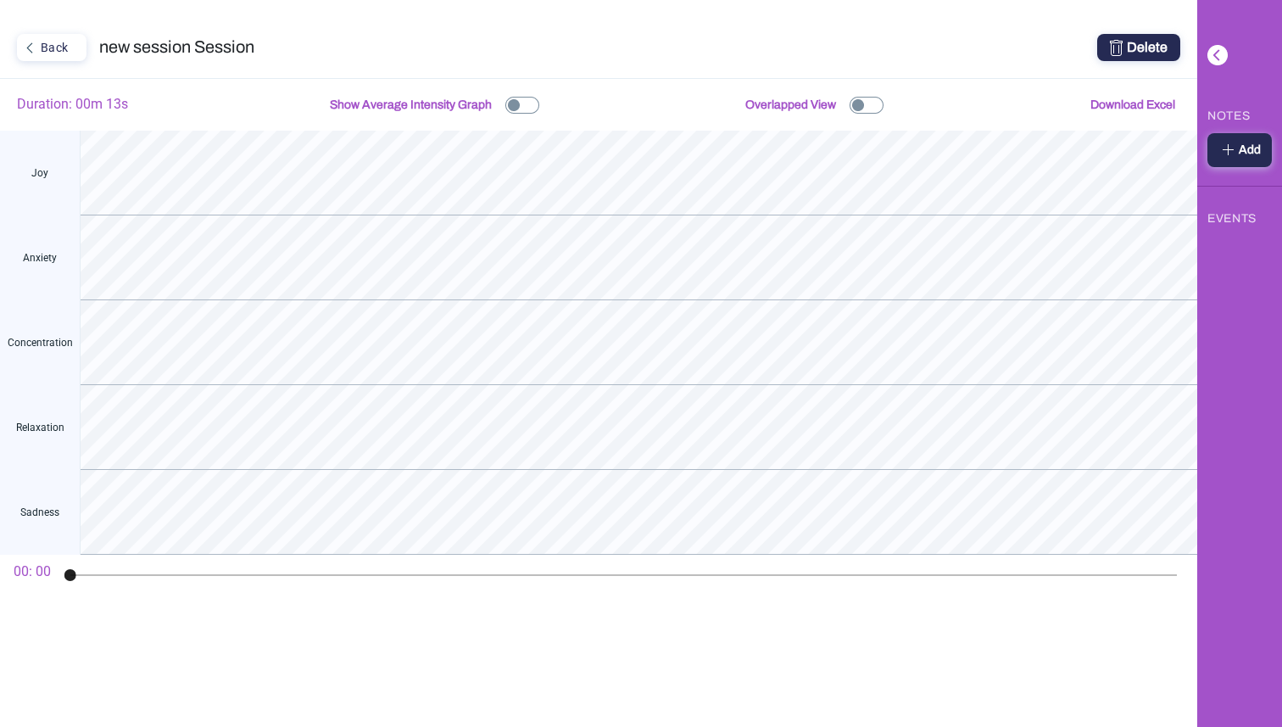
click at [1149, 46] on div "Delete" at bounding box center [1139, 47] width 58 height 20
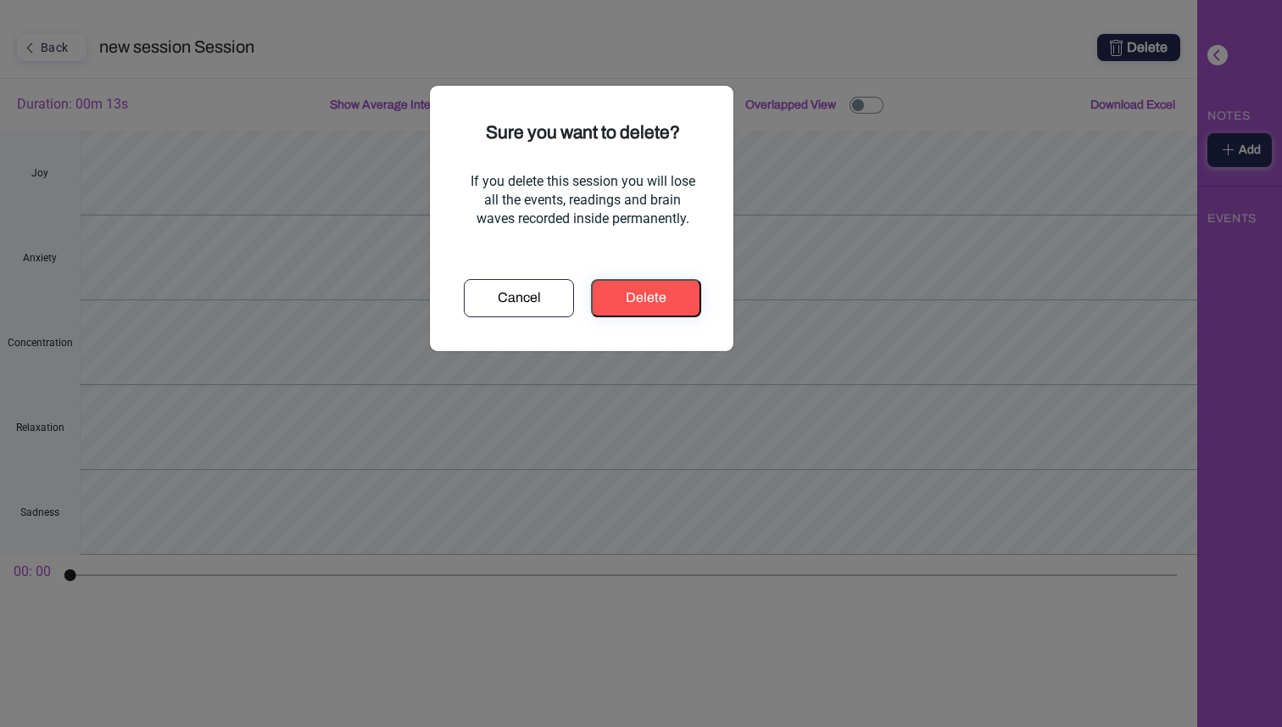
click at [662, 303] on div "Delete" at bounding box center [646, 297] width 97 height 20
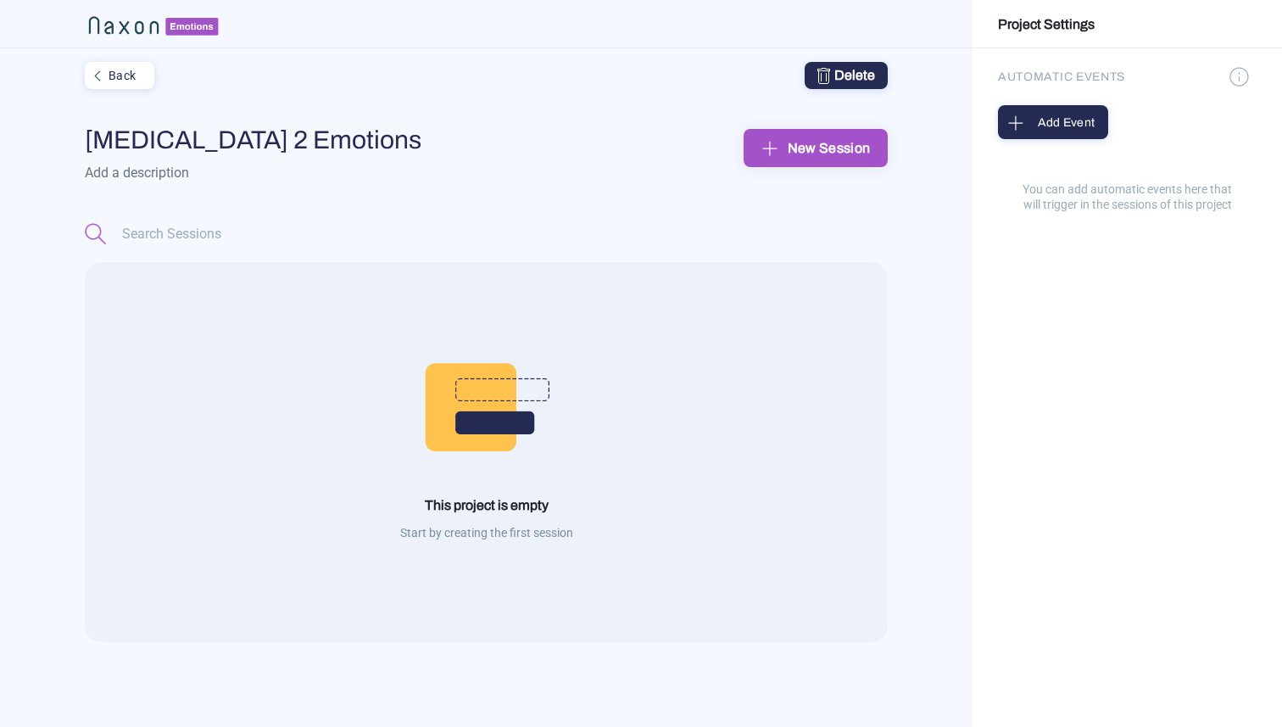
click at [817, 152] on div "New Session" at bounding box center [815, 148] width 117 height 26
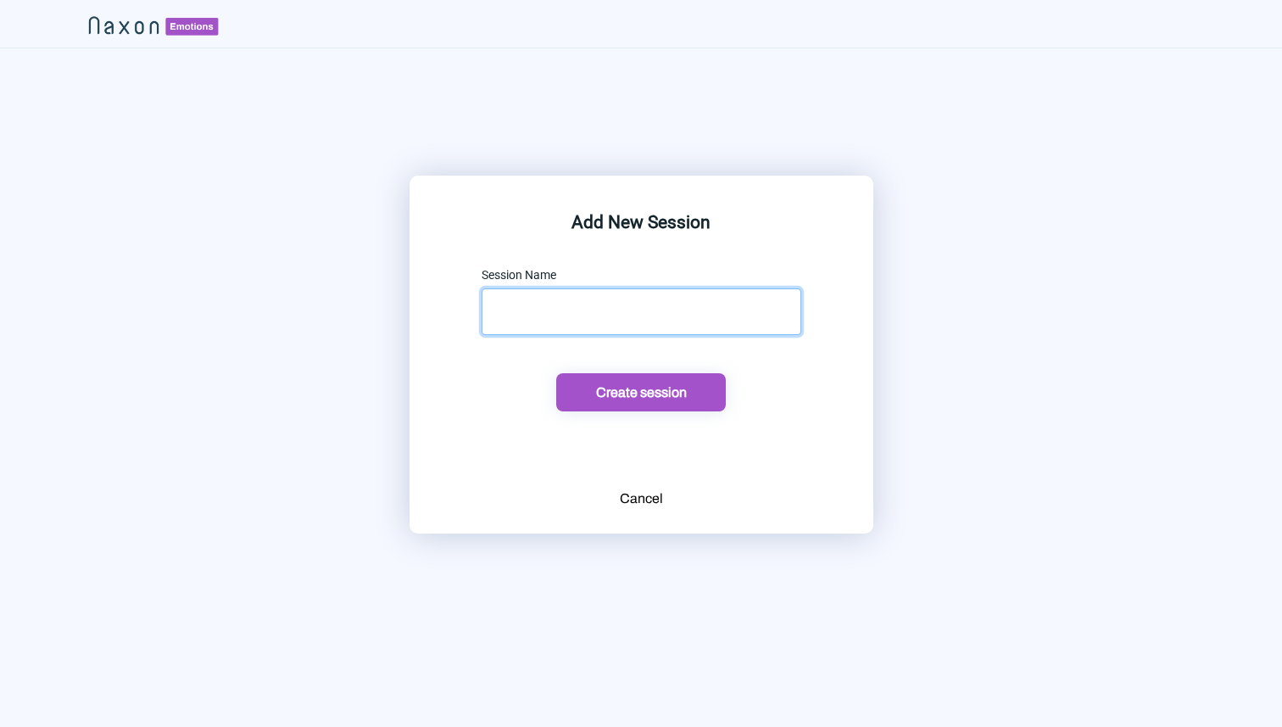
click at [656, 307] on input "text" at bounding box center [642, 311] width 320 height 47
type input "new session"
click at [556, 373] on button "Create session" at bounding box center [641, 392] width 170 height 38
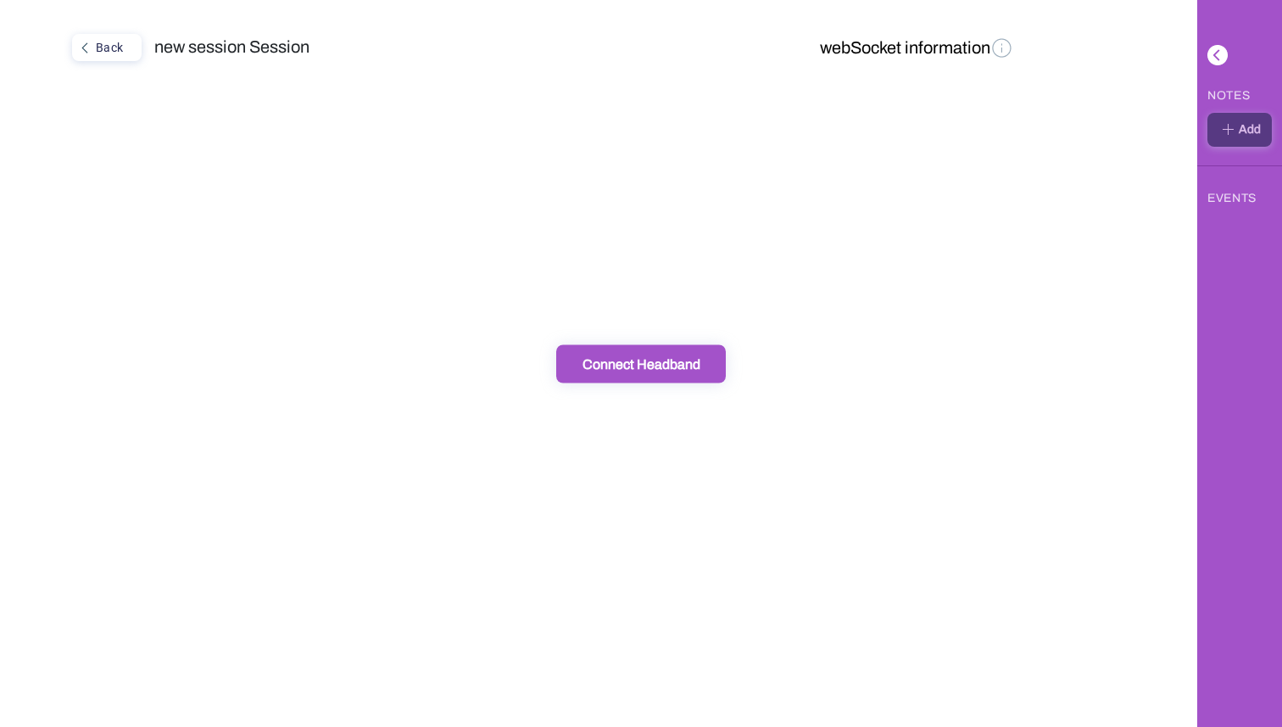
click at [692, 374] on button "Connect Headband" at bounding box center [641, 363] width 170 height 38
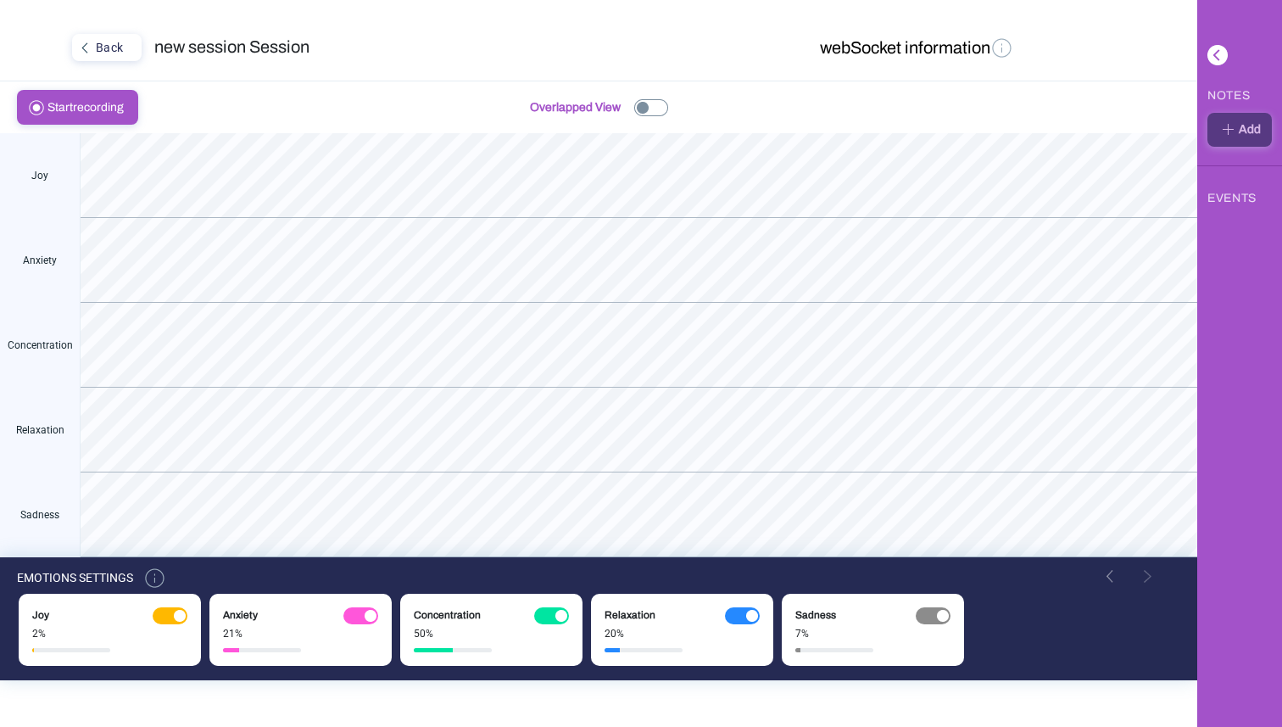
click at [897, 46] on button "webSocket information" at bounding box center [917, 49] width 204 height 30
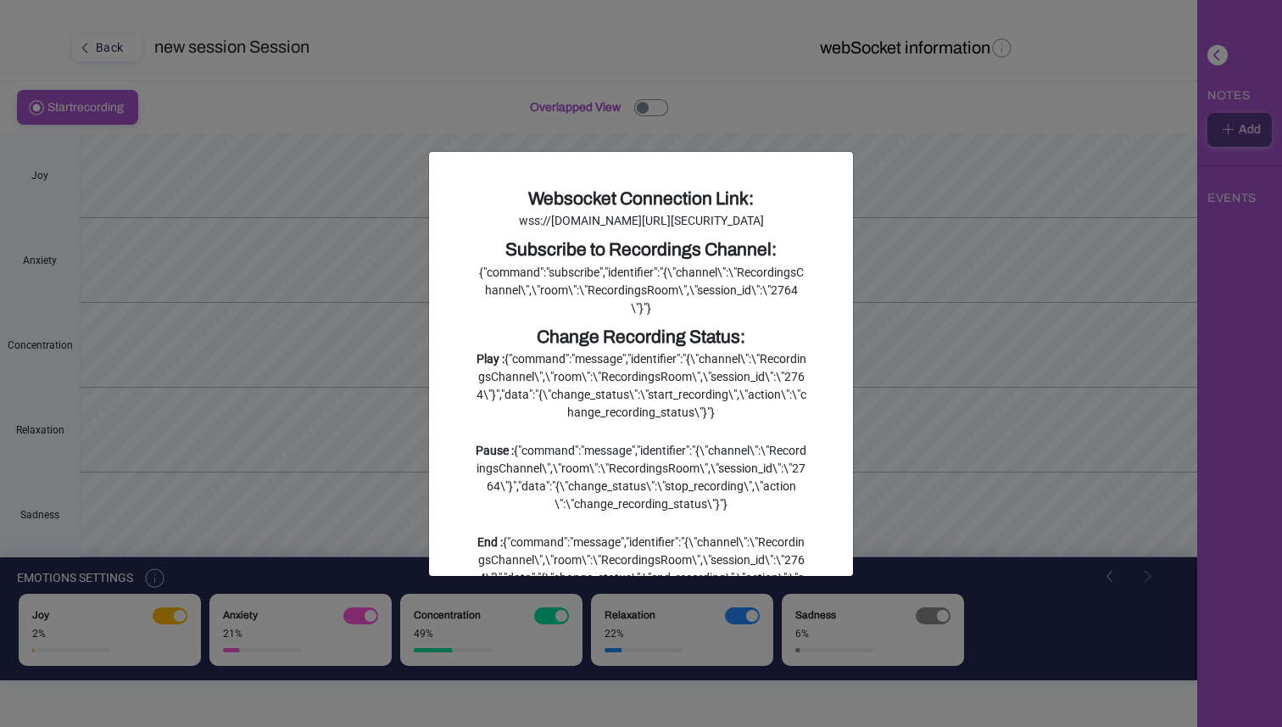
drag, startPoint x: 668, startPoint y: 281, endPoint x: 461, endPoint y: 212, distance: 218.0
click at [461, 212] on div "Websocket Connection Link: wss://naxonlabs.com/api/v1/action_cable?token=eyJhbG…" at bounding box center [641, 364] width 424 height 424
copy div "wss://naxonlabs.com/api/v1/action_cable?token=eyJhbGciOiJIUzI1NiJ9.eyJ1c2VyX2lk…"
click at [915, 284] on ngb-modal-window "Websocket Connection Link: wss://naxonlabs.com/api/v1/action_cable?token=eyJhbG…" at bounding box center [641, 363] width 1282 height 727
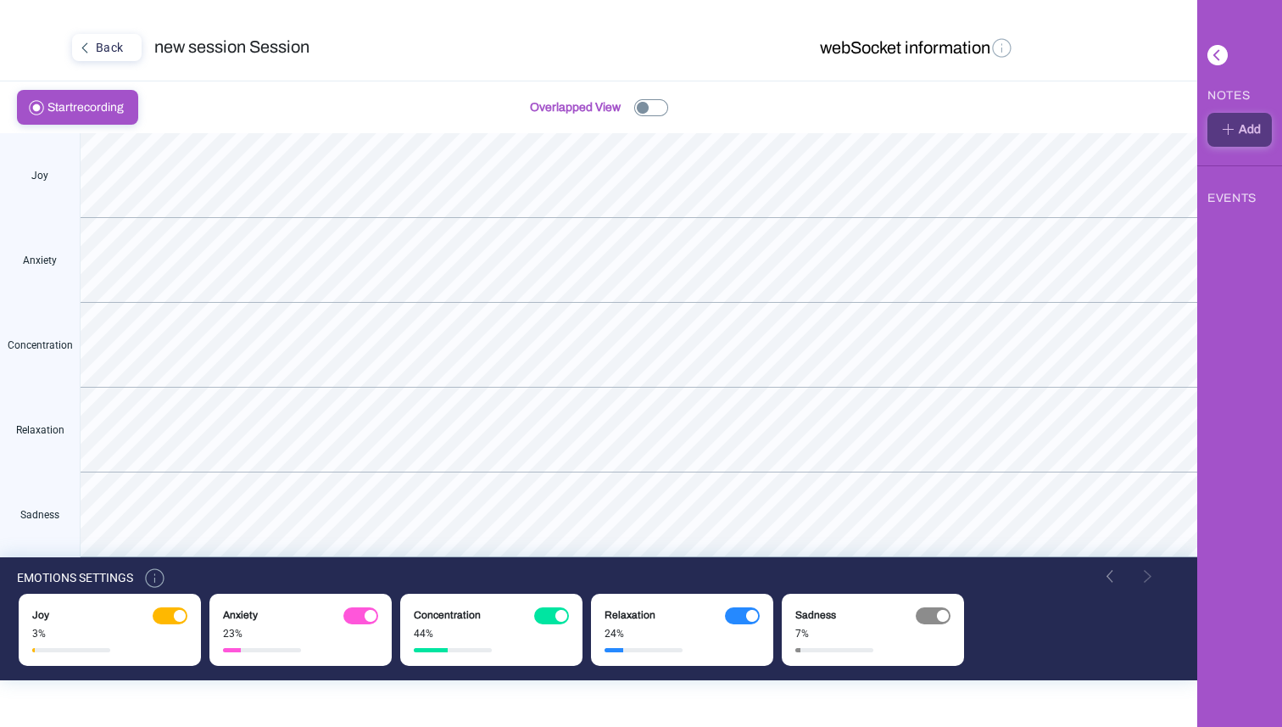
click at [81, 114] on span "Start recording" at bounding box center [90, 107] width 86 height 33
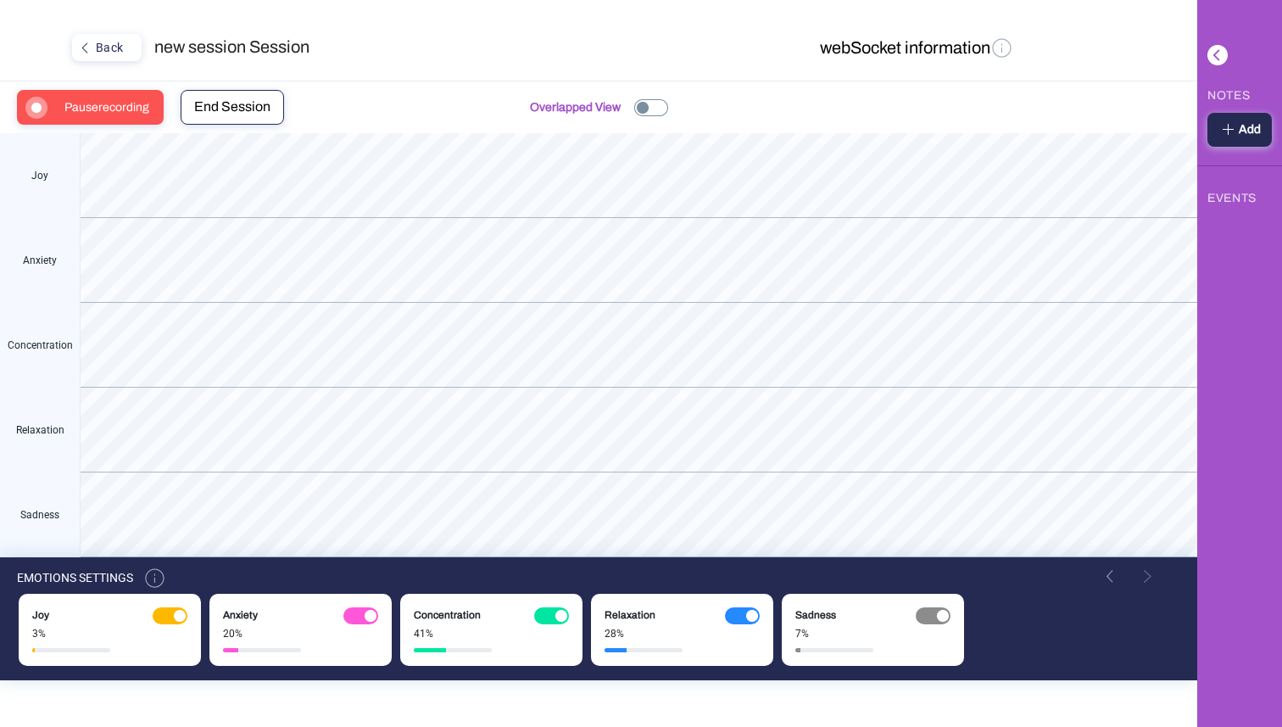
click at [81, 114] on span "Pause" at bounding box center [81, 107] width 34 height 13
click at [232, 108] on span "End Session" at bounding box center [226, 106] width 76 height 14
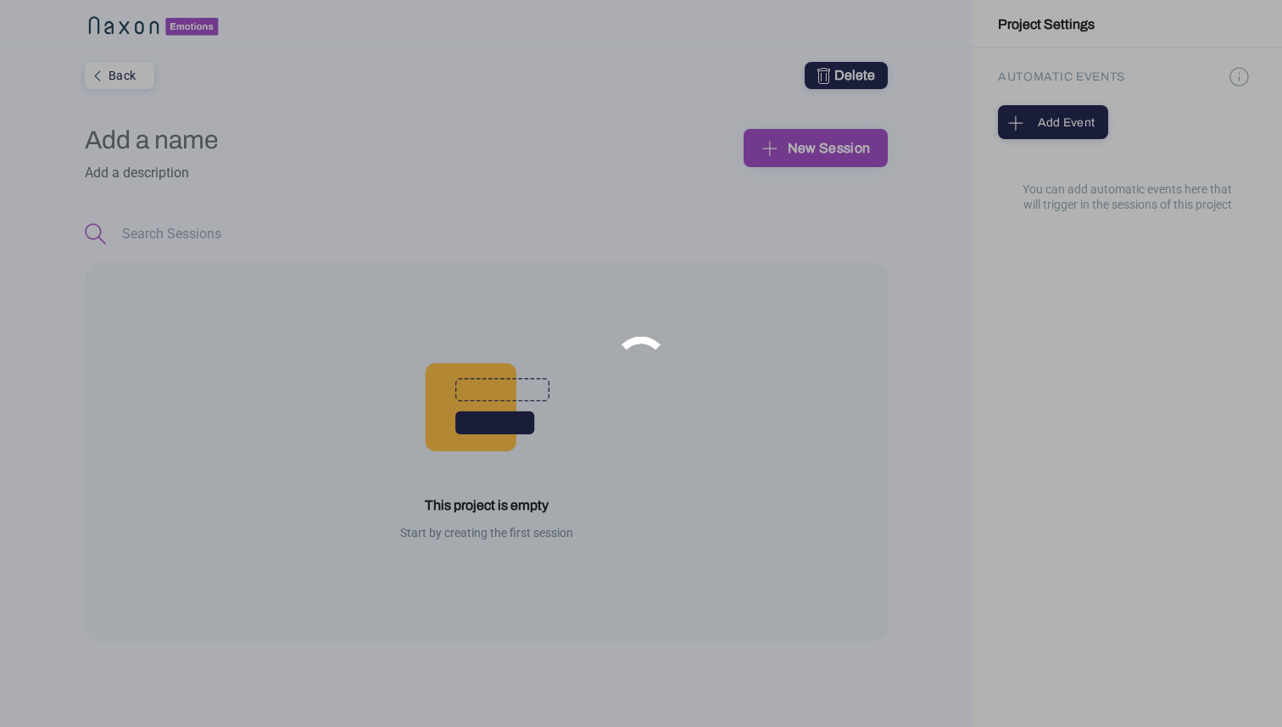
type input "Muse 2 Emotions"
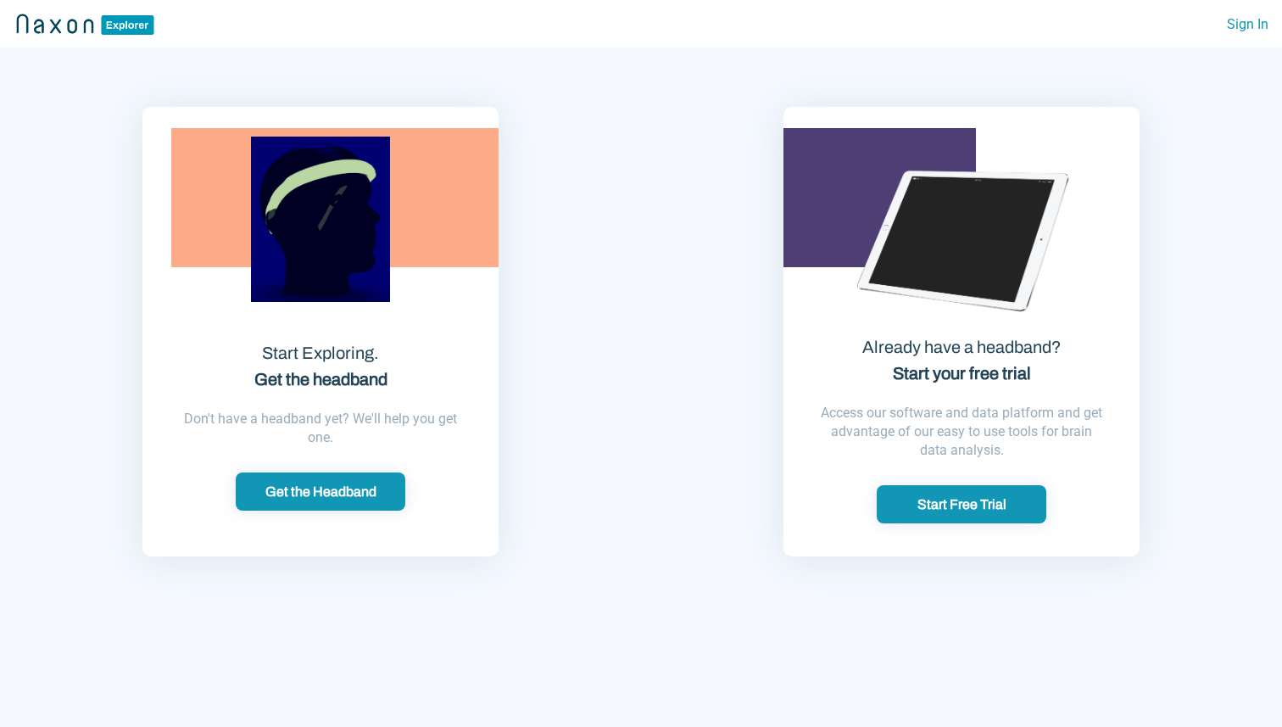
click at [972, 510] on div "Start Free Trial" at bounding box center [961, 504] width 159 height 18
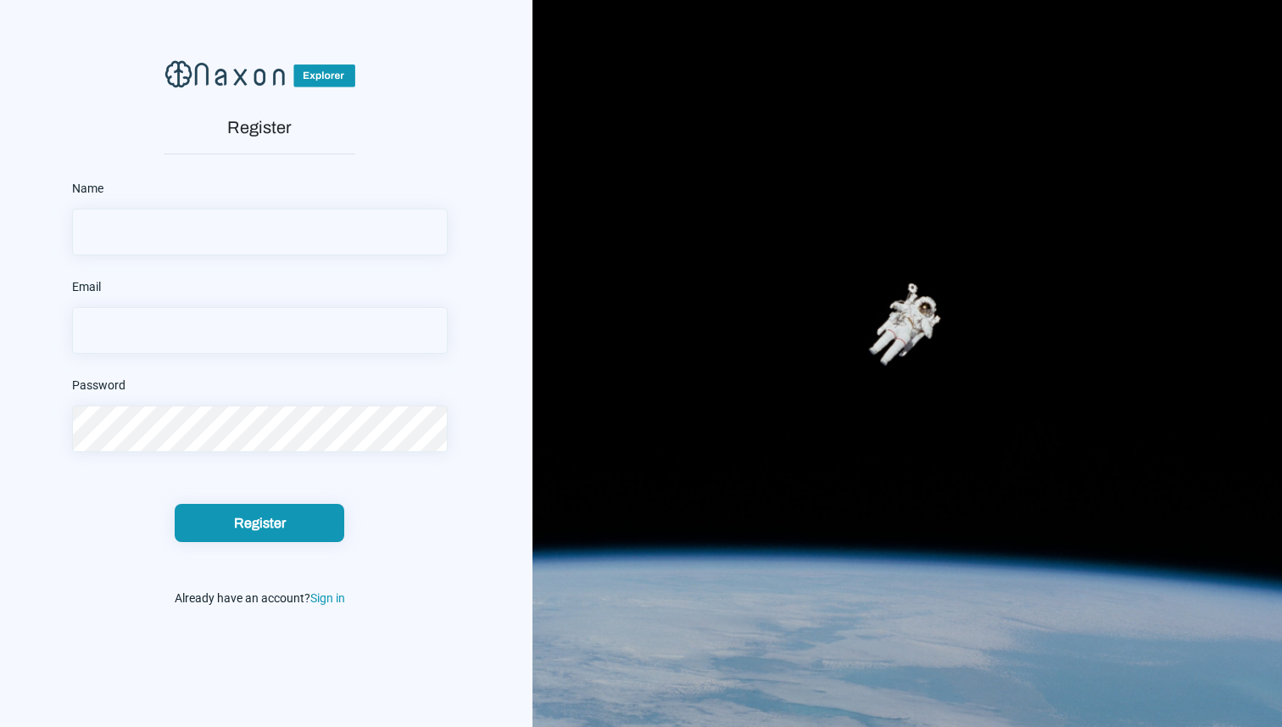
click at [294, 225] on input "text" at bounding box center [260, 232] width 376 height 47
type input "[PERSON_NAME]"
click at [208, 340] on input "email" at bounding box center [260, 330] width 376 height 47
type input "[PERSON_NAME][EMAIL_ADDRESS][DOMAIN_NAME]"
click at [310, 521] on div "Register" at bounding box center [259, 523] width 159 height 18
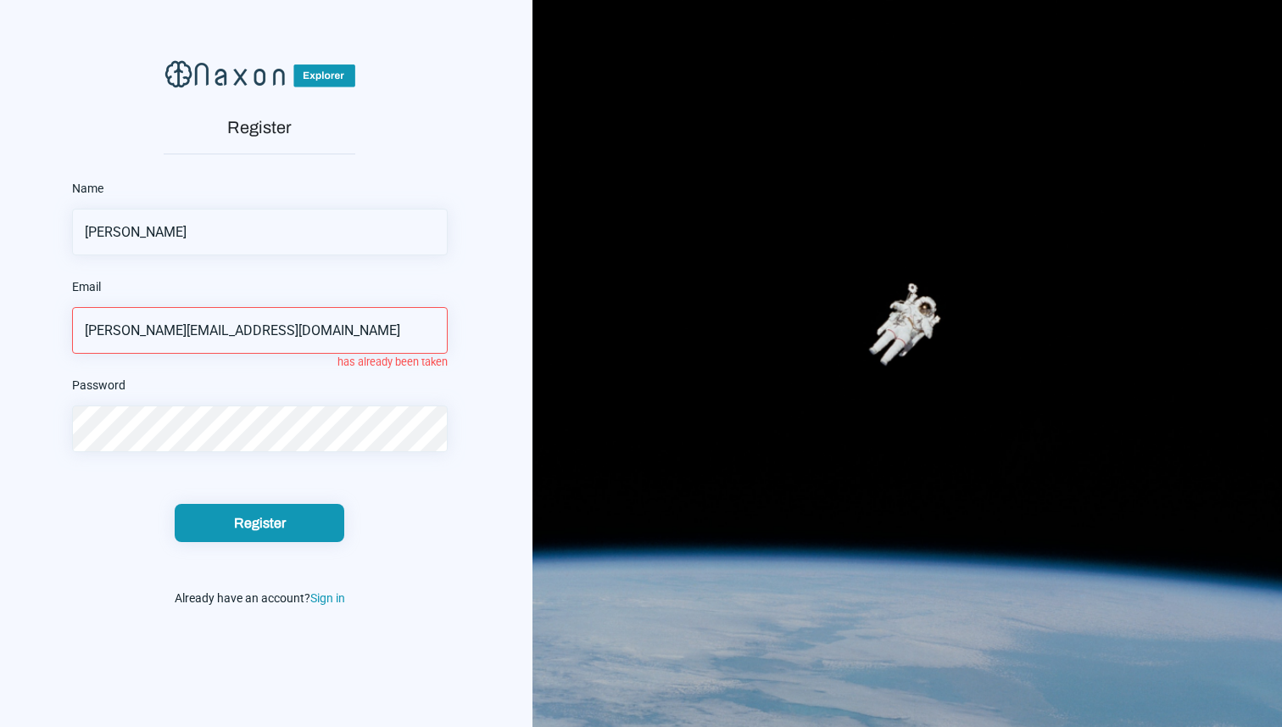
click at [326, 599] on span "Sign in" at bounding box center [327, 598] width 35 height 14
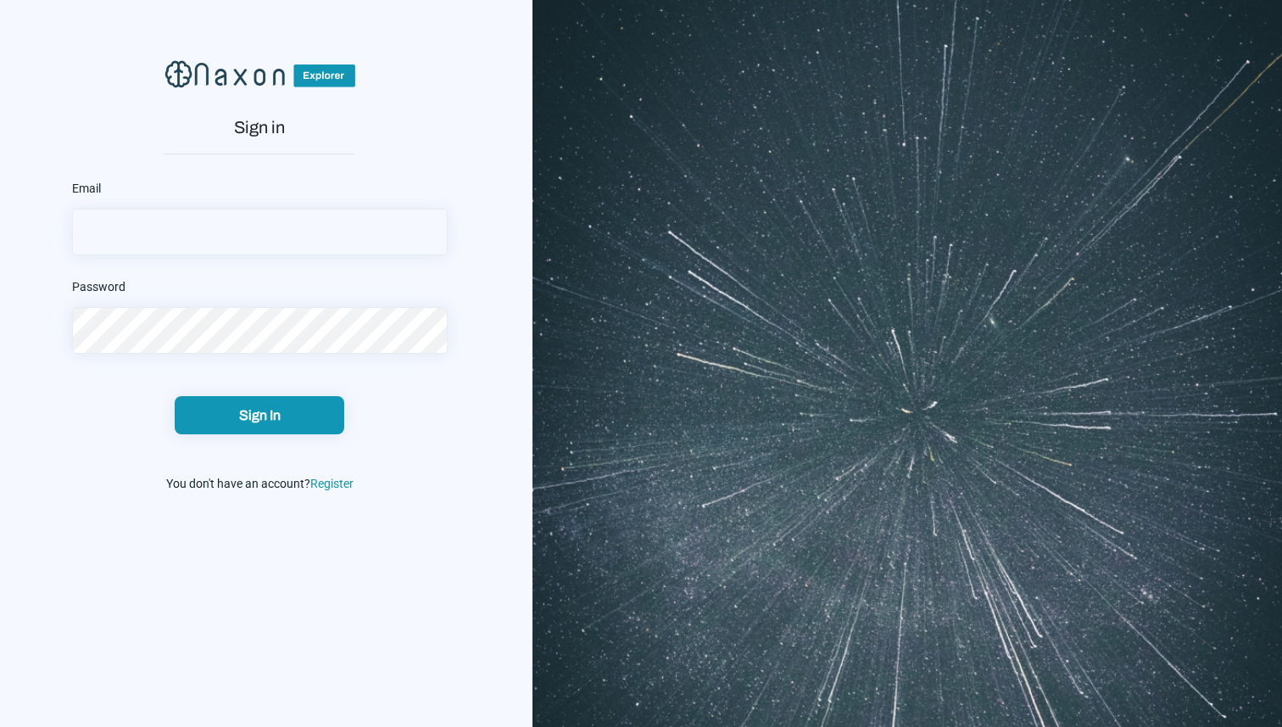
type input "[PERSON_NAME][EMAIL_ADDRESS][DOMAIN_NAME]"
click at [298, 226] on input "[PERSON_NAME][EMAIL_ADDRESS][DOMAIN_NAME]" at bounding box center [260, 232] width 376 height 47
click at [292, 407] on div "Sign In" at bounding box center [259, 415] width 159 height 18
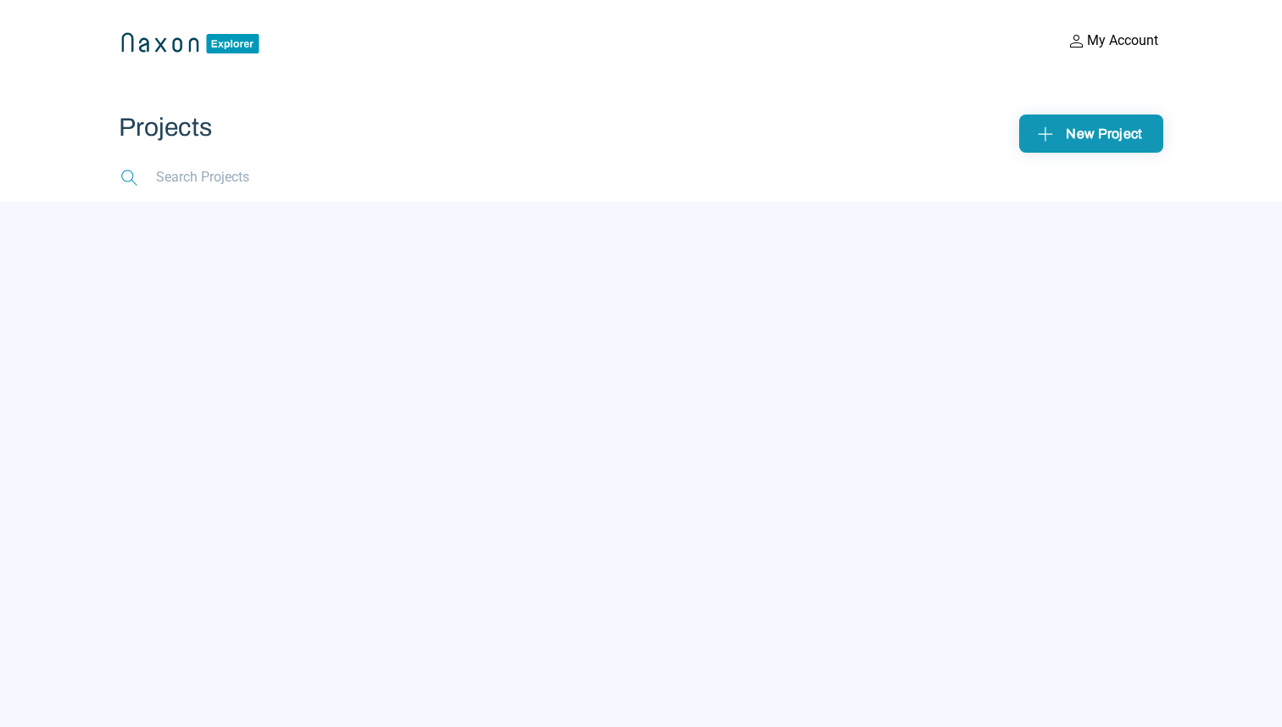
click at [1056, 134] on img at bounding box center [1046, 133] width 26 height 26
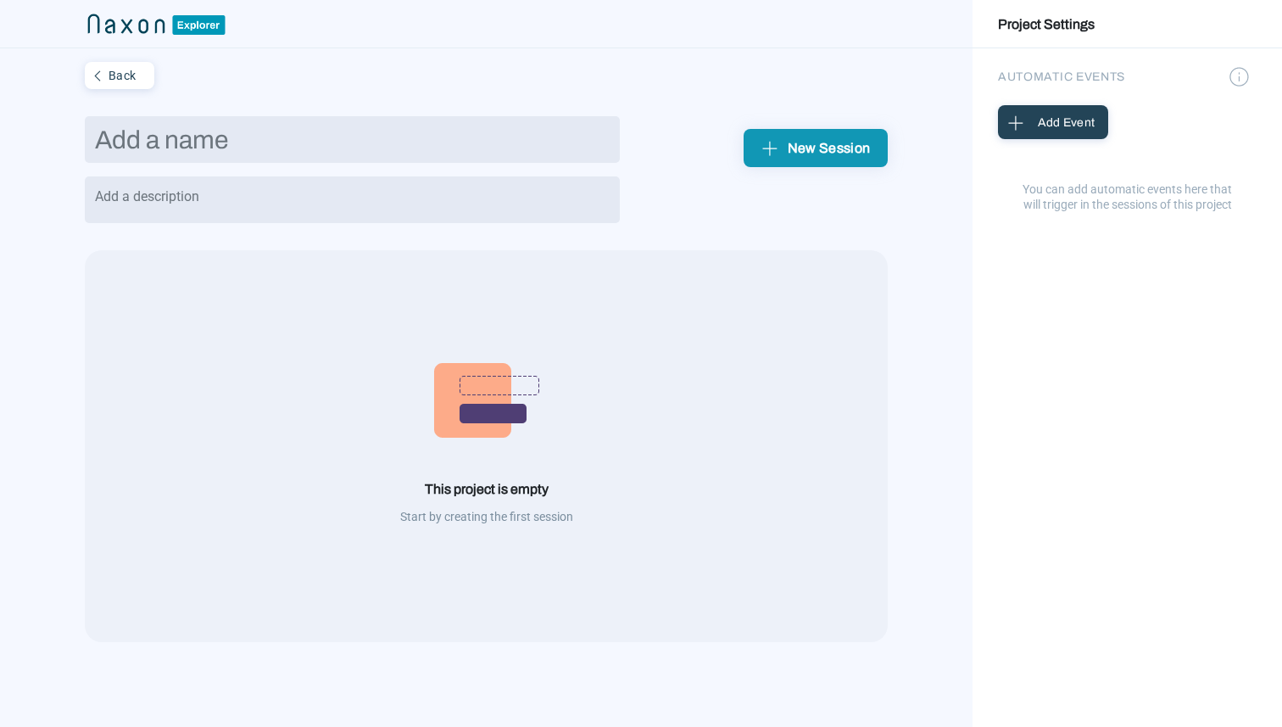
click at [410, 139] on input "text" at bounding box center [352, 139] width 535 height 47
type input "E"
type input "[MEDICAL_DATA] 2 - 01"
click at [816, 143] on div "New Session" at bounding box center [815, 148] width 117 height 26
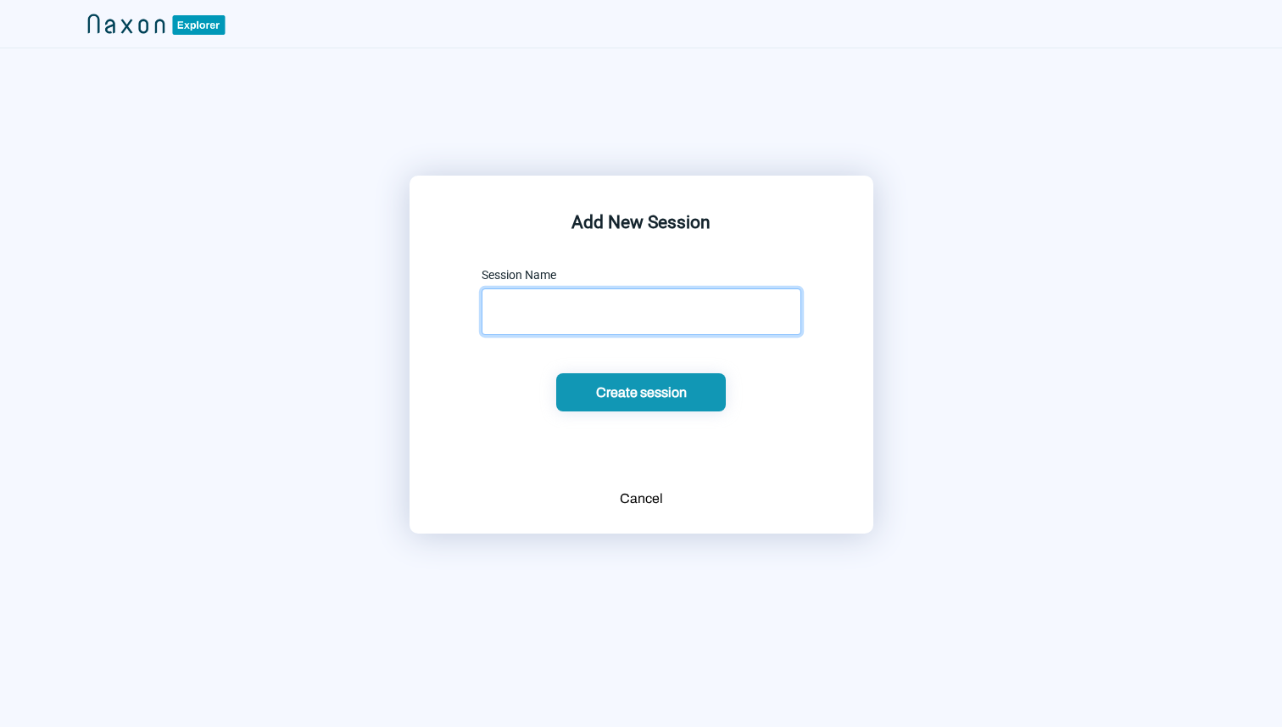
click at [694, 310] on input "text" at bounding box center [642, 311] width 320 height 47
type input "M"
type input "01"
click at [637, 483] on div "Add New Session Session Name 01 Create session Cancel" at bounding box center [642, 355] width 464 height 358
click at [629, 493] on div "Cancel" at bounding box center [641, 498] width 43 height 20
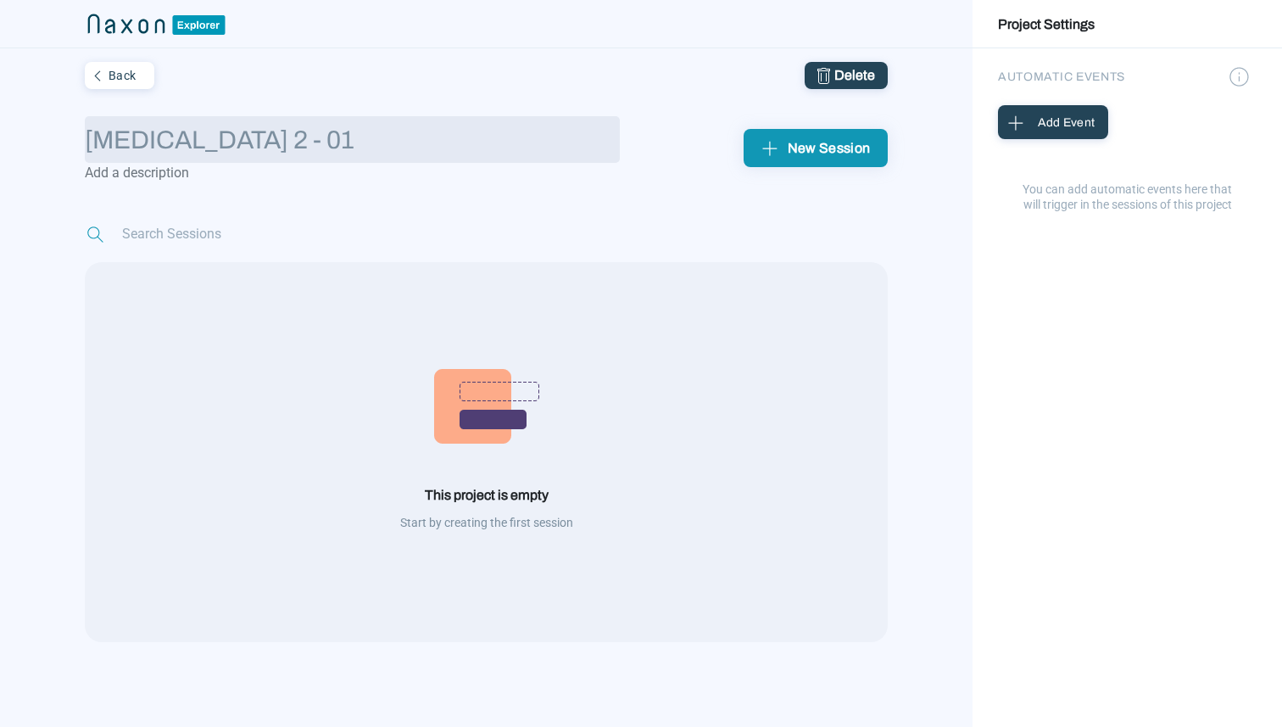
click at [262, 145] on input "[MEDICAL_DATA] 2 - 01" at bounding box center [352, 139] width 535 height 47
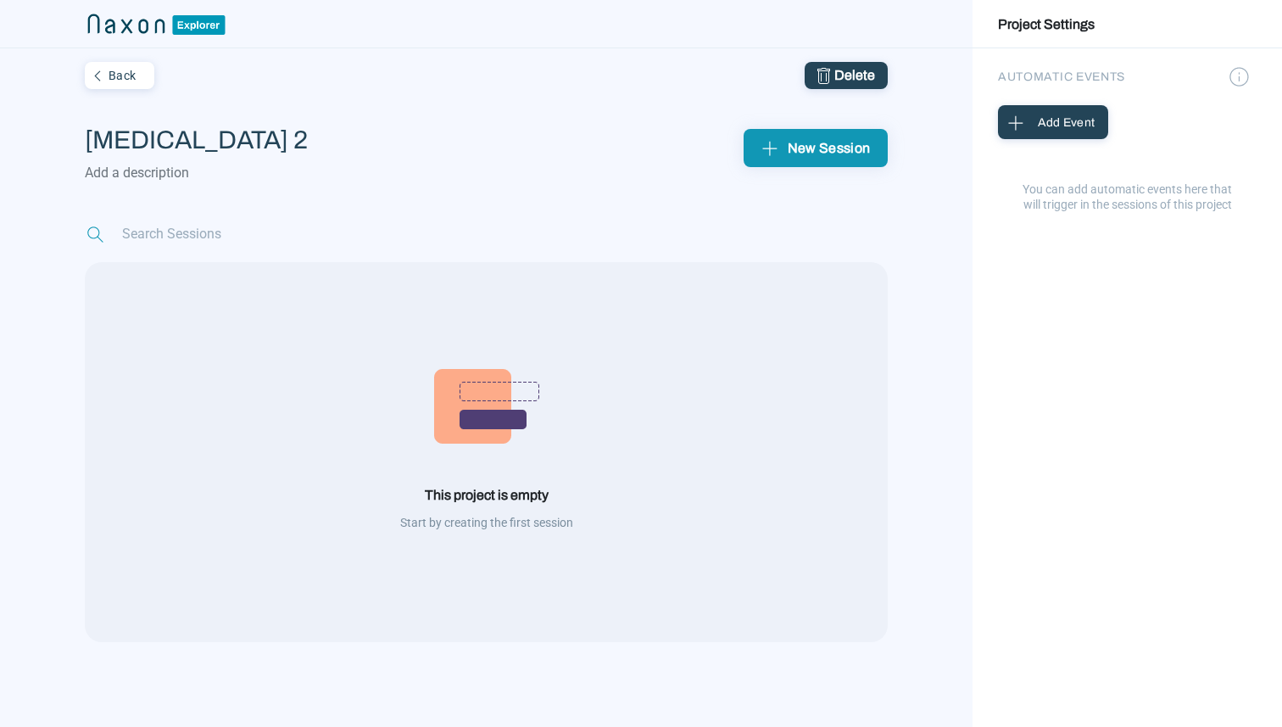
type input "[MEDICAL_DATA] 2"
click at [773, 140] on img "submit" at bounding box center [770, 148] width 26 height 26
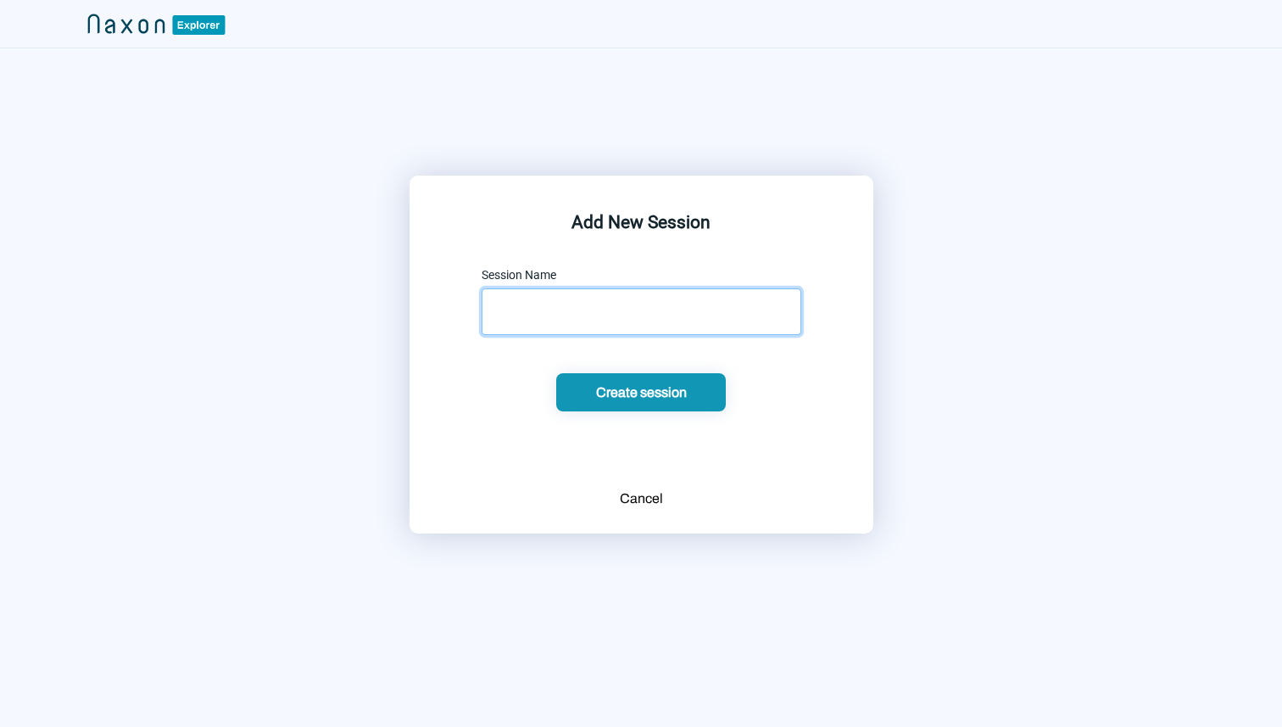
click at [559, 309] on input "text" at bounding box center [642, 311] width 320 height 47
type input "1"
type input "01"
click at [625, 385] on div "Create session" at bounding box center [640, 392] width 159 height 18
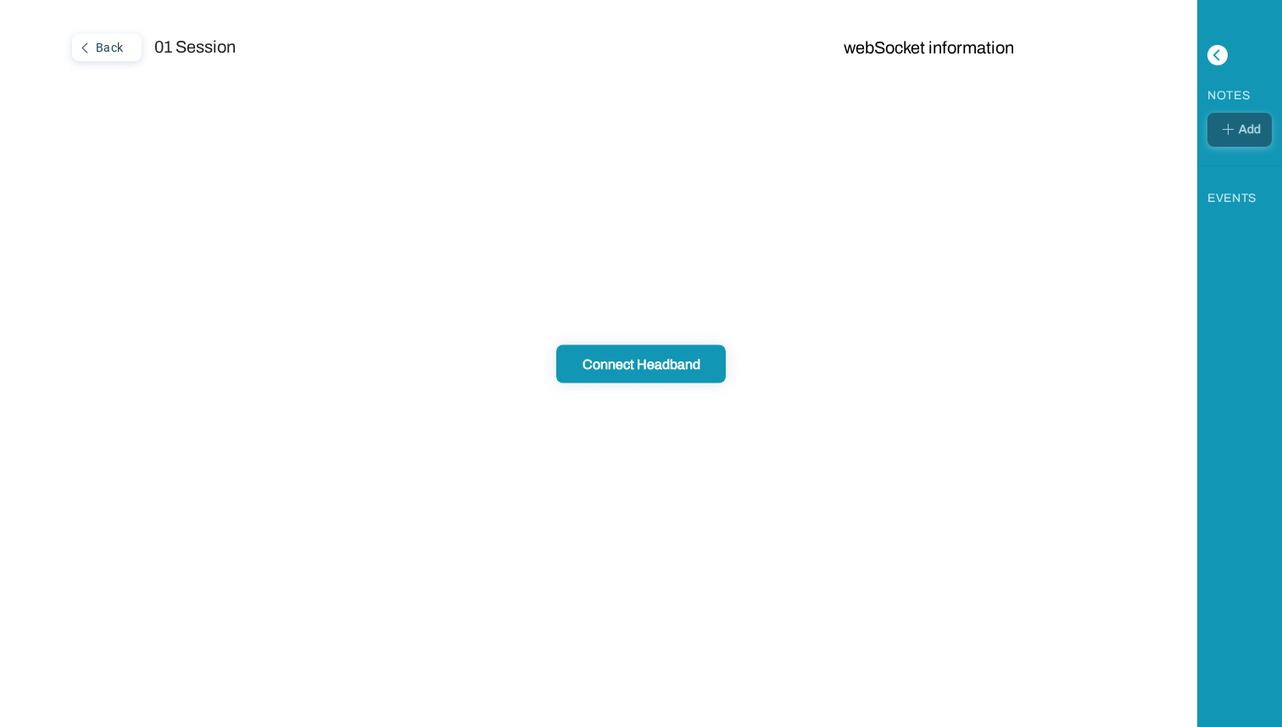
click at [611, 368] on div "Connect Headband" at bounding box center [640, 363] width 159 height 18
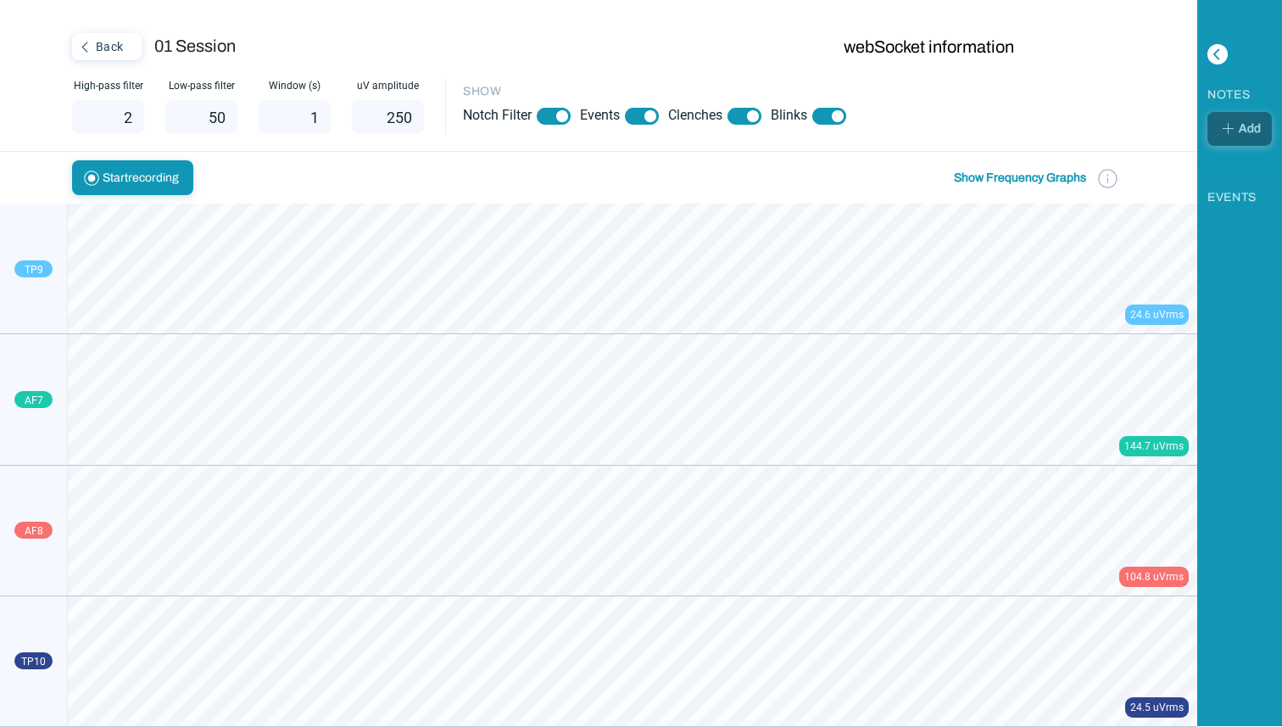
scroll to position [1, 0]
click at [557, 117] on img at bounding box center [554, 116] width 34 height 17
click at [634, 104] on button at bounding box center [642, 115] width 44 height 22
click at [733, 110] on img at bounding box center [745, 116] width 34 height 17
